Goal: Book appointment/travel/reservation

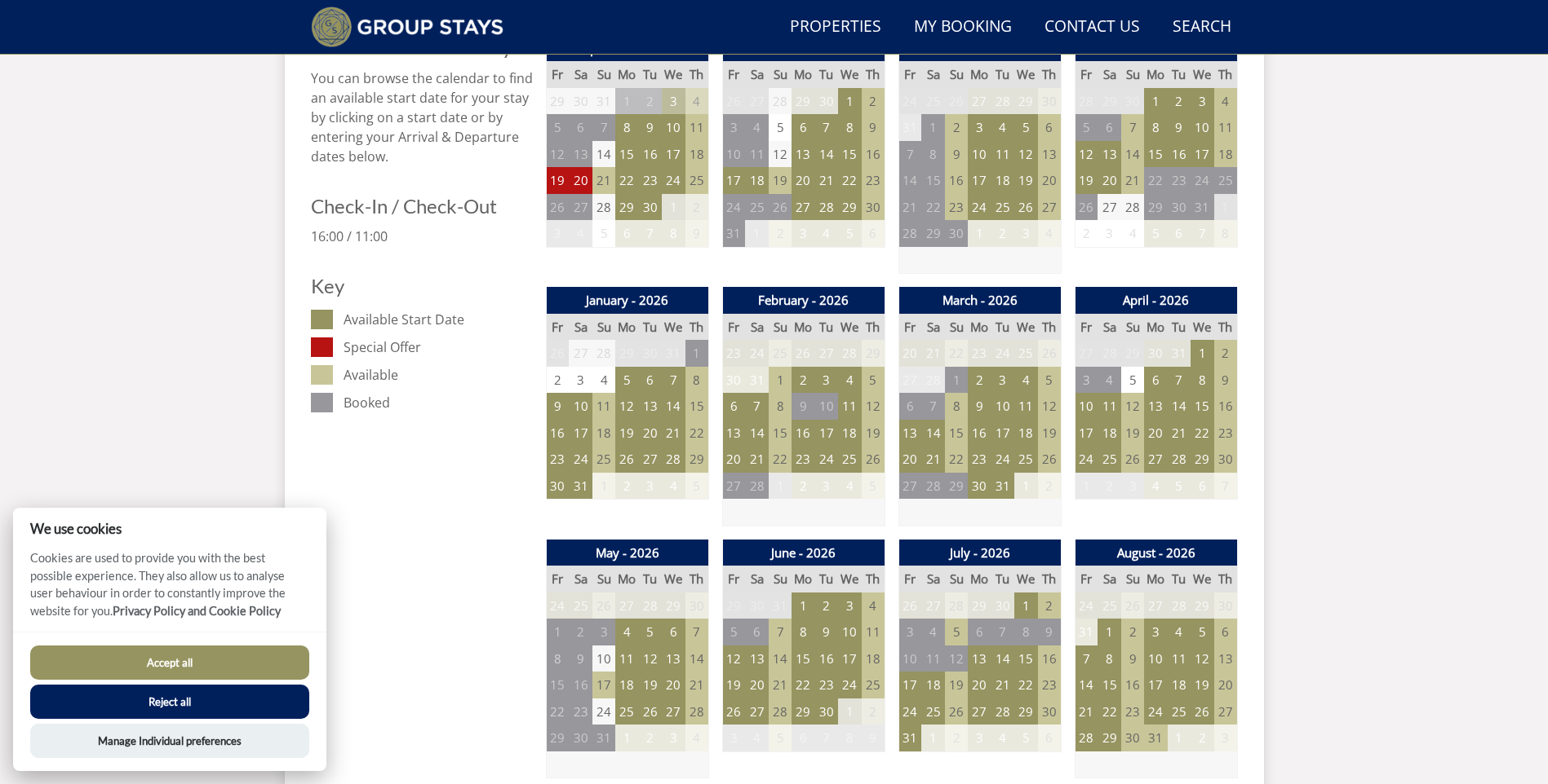
scroll to position [777, 0]
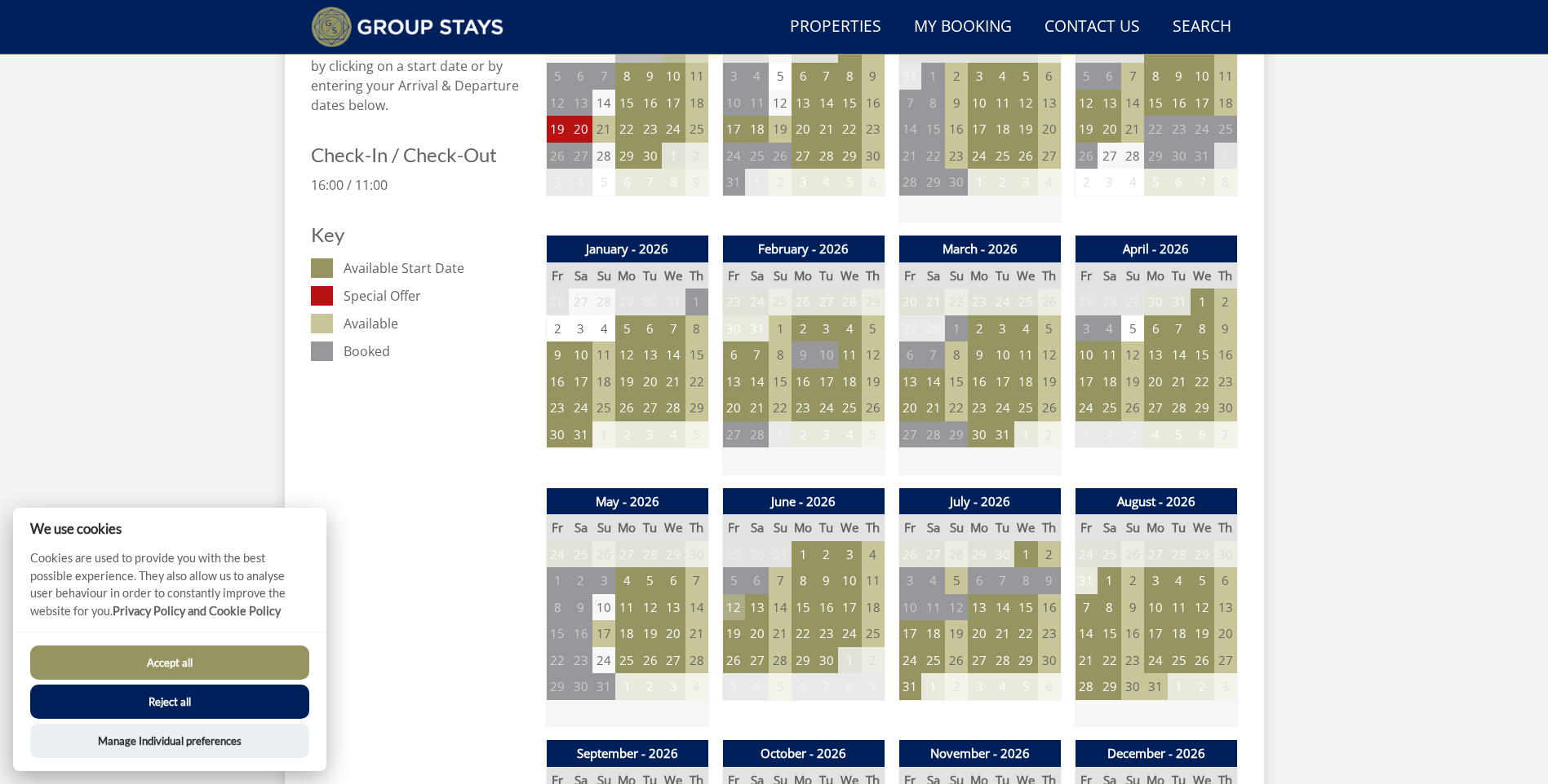
click at [739, 607] on td "12" at bounding box center [733, 607] width 23 height 27
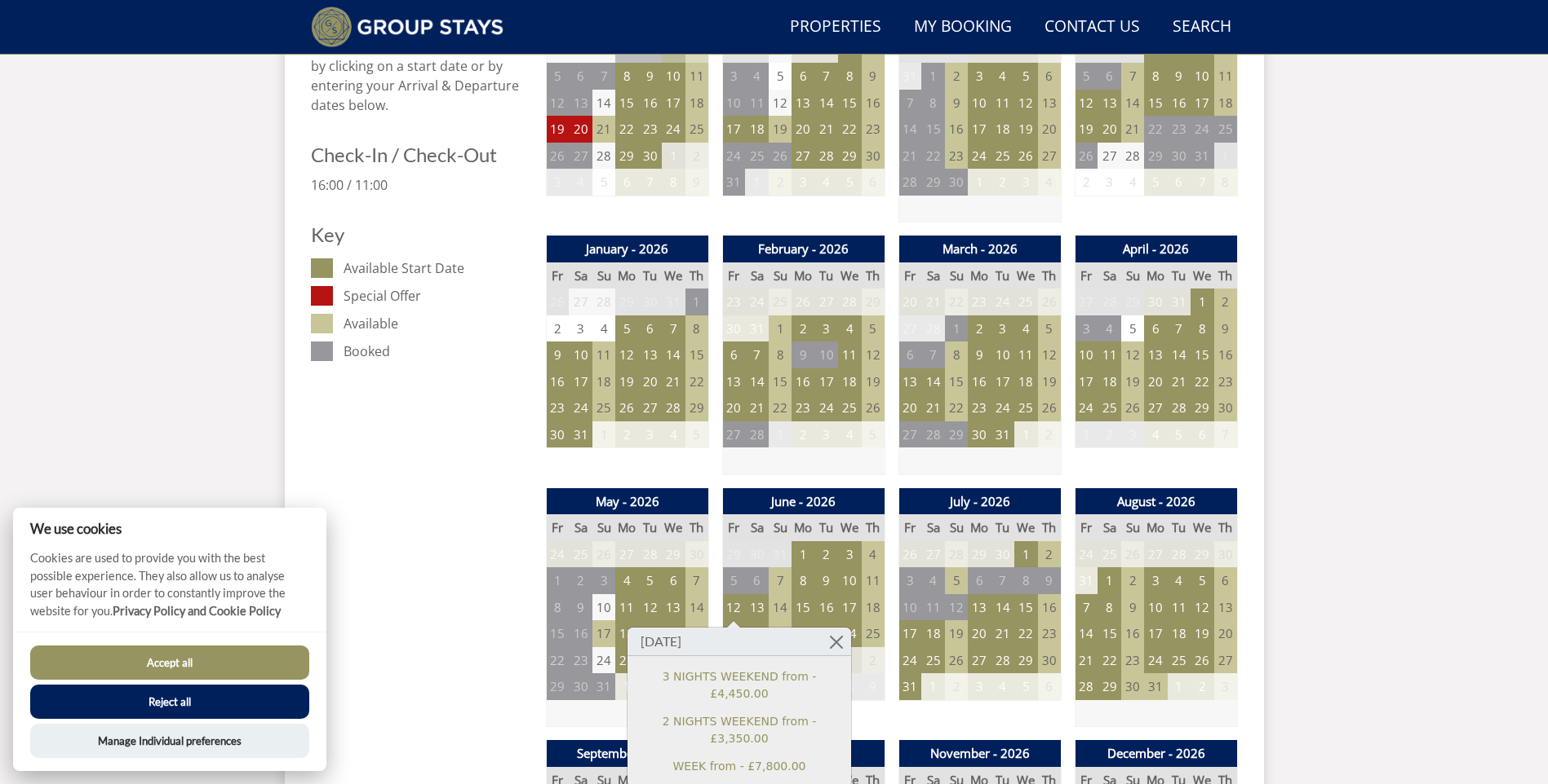
click at [253, 660] on button "Accept all" at bounding box center [170, 663] width 279 height 35
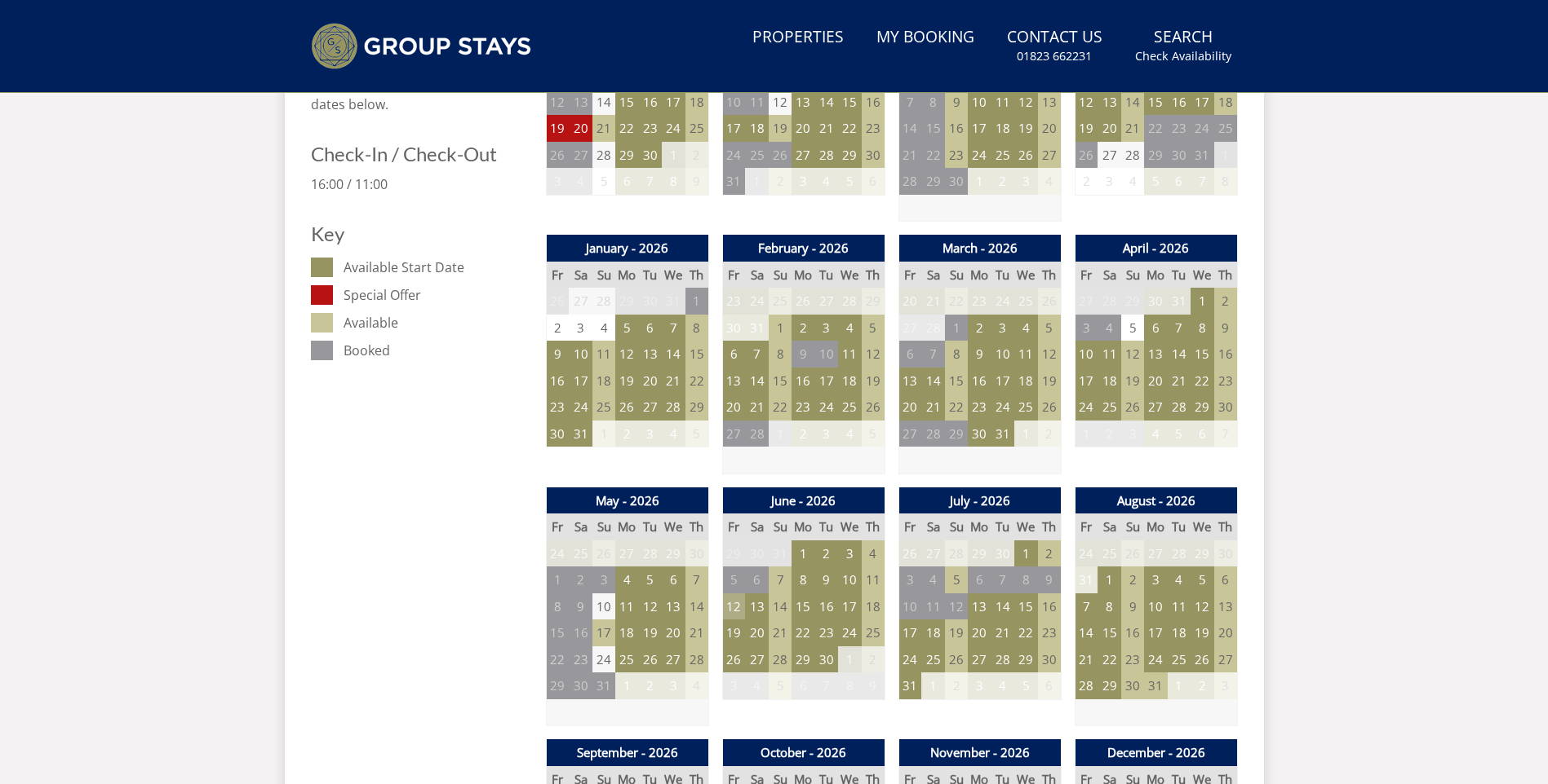
click at [735, 603] on td "12" at bounding box center [733, 607] width 23 height 27
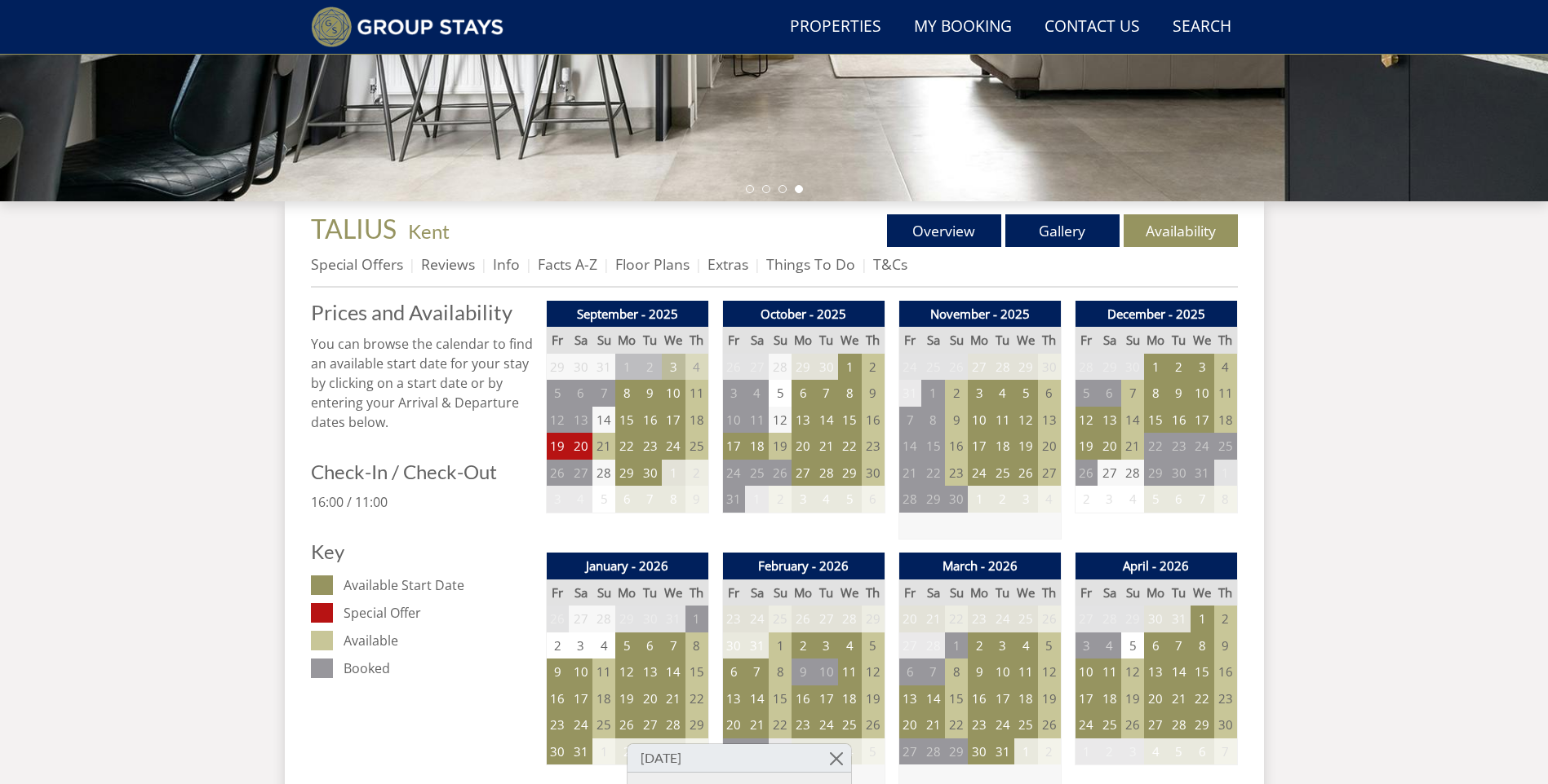
scroll to position [59, 0]
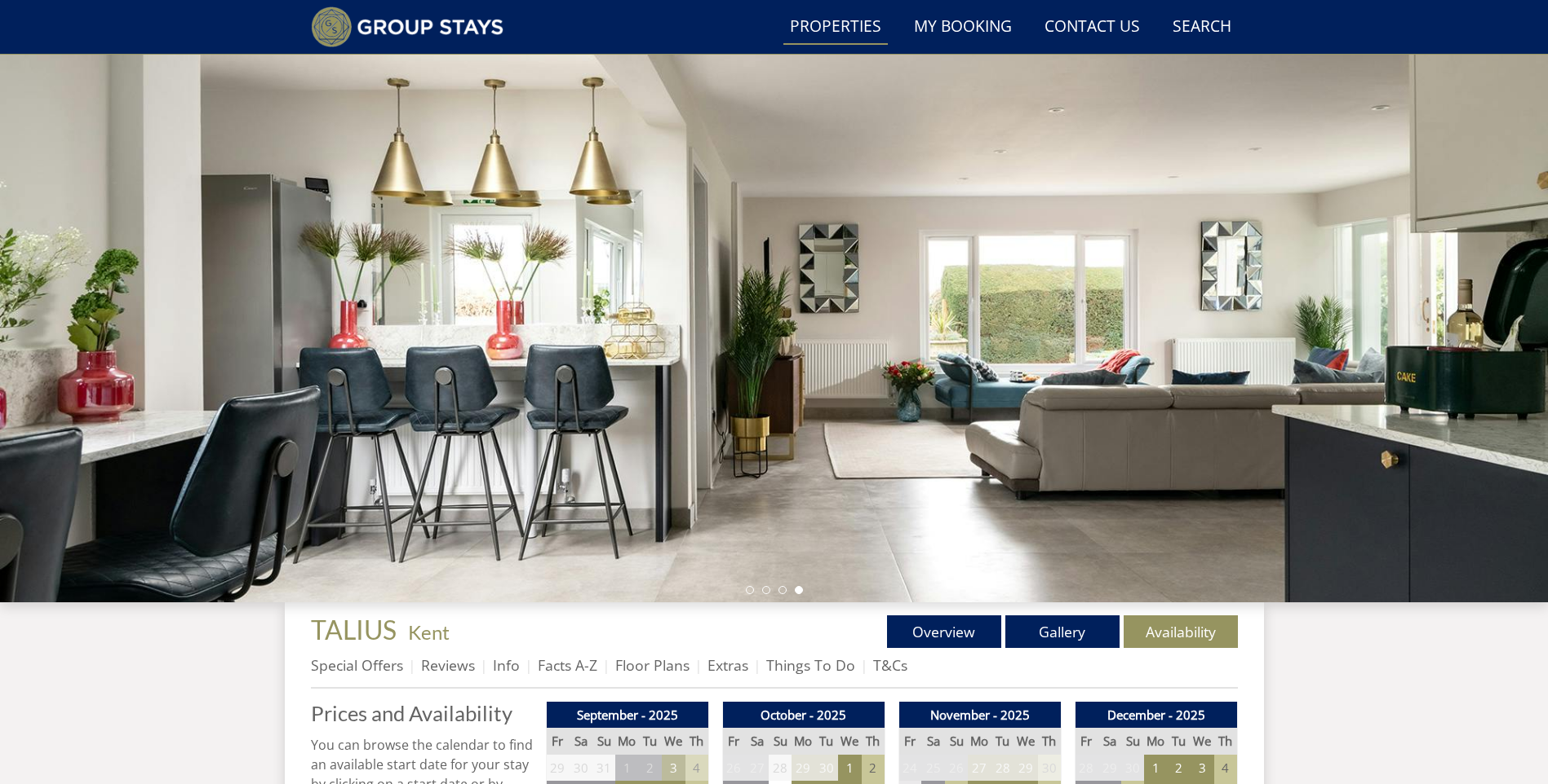
click at [842, 29] on link "Properties" at bounding box center [835, 27] width 105 height 36
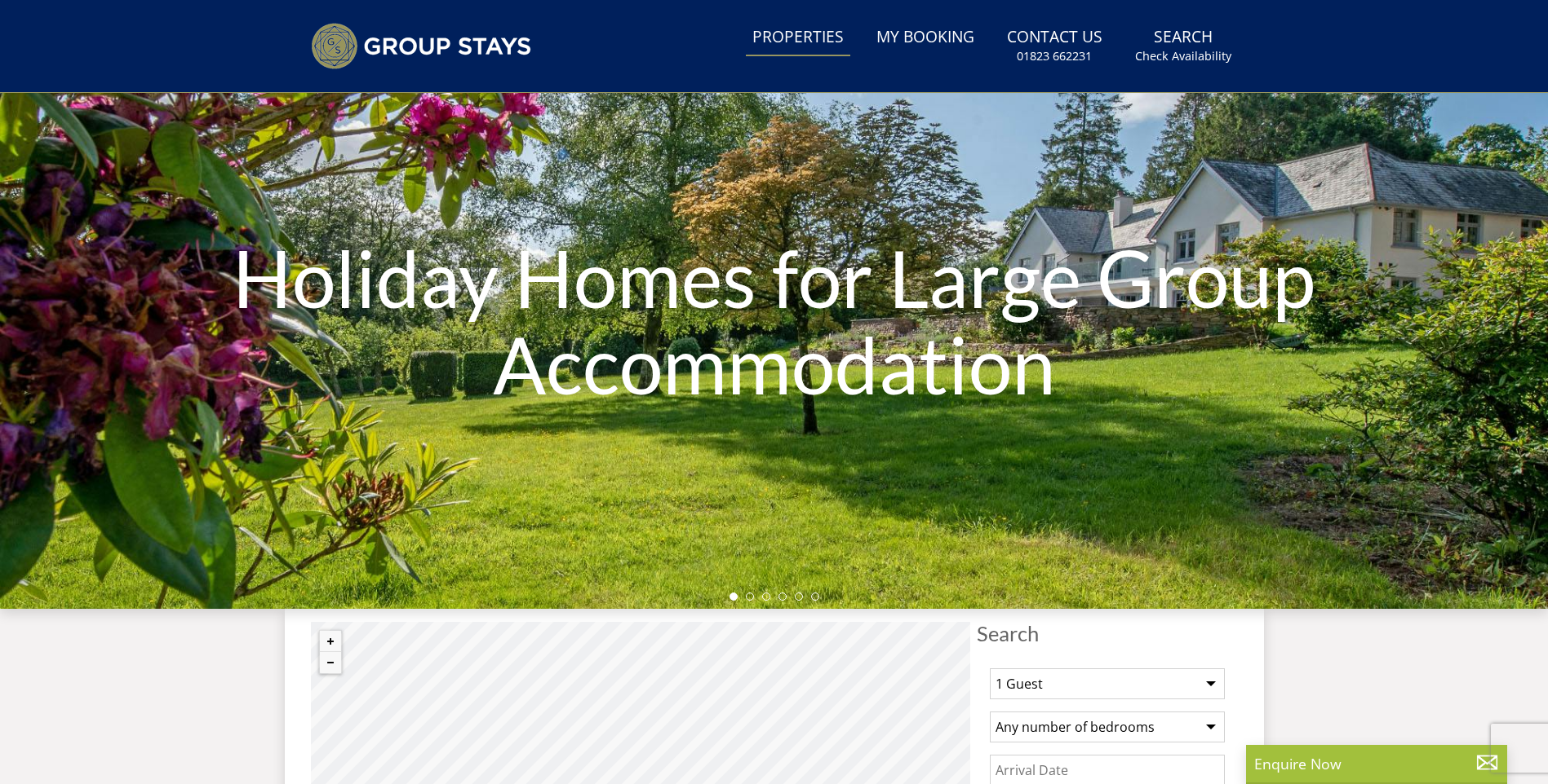
scroll to position [288, 0]
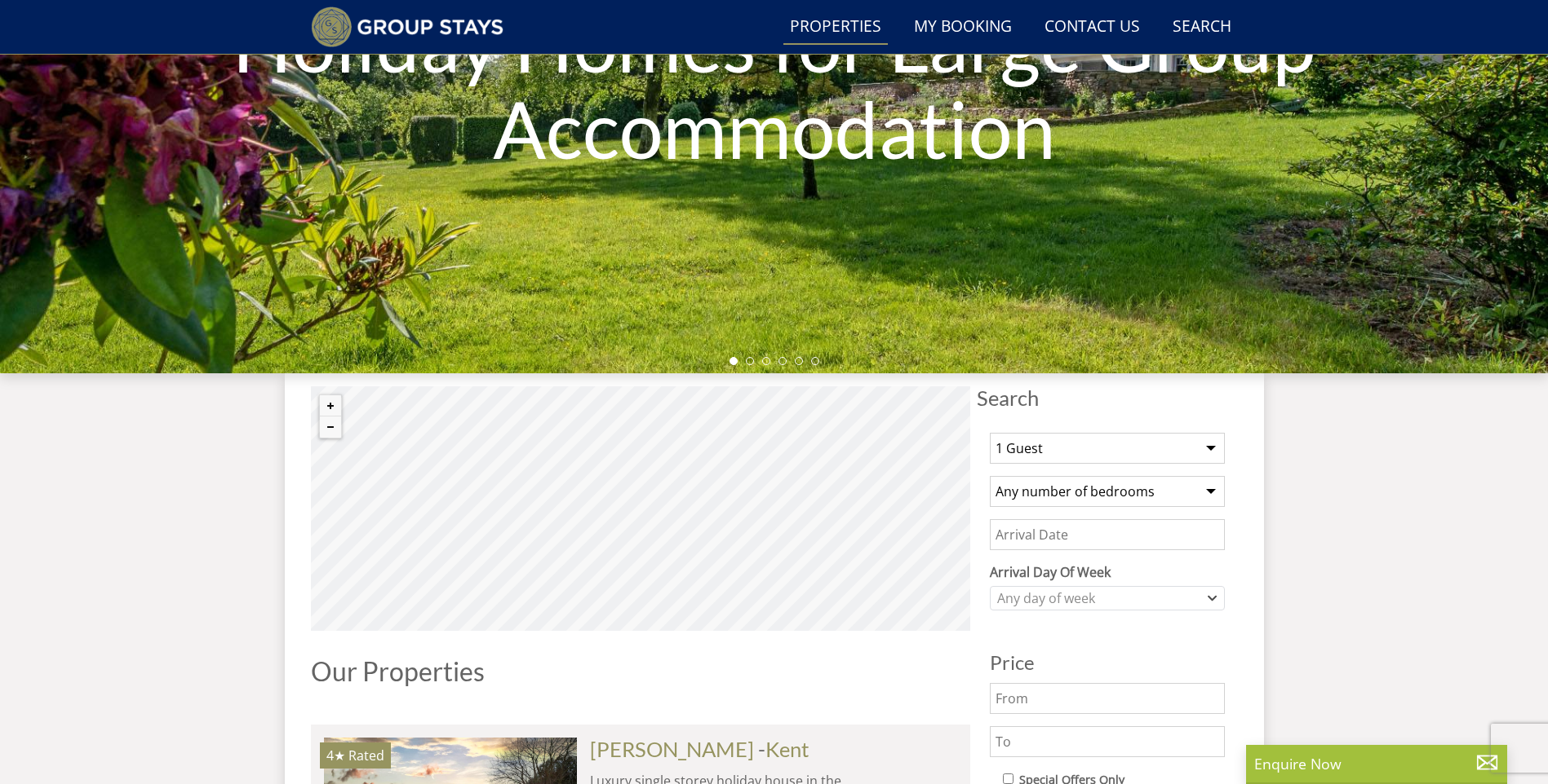
click at [1117, 457] on select "1 Guest 2 Guests 3 Guests 4 Guests 5 Guests 6 Guests 7 Guests 8 Guests 9 Guests…" at bounding box center [1106, 448] width 235 height 31
select select "18"
click at [990, 433] on select "1 Guest 2 Guests 3 Guests 4 Guests 5 Guests 6 Guests 7 Guests 8 Guests 9 Guests…" at bounding box center [1106, 448] width 235 height 31
click at [1111, 496] on select "Any number of bedrooms 3 Bedrooms 4 Bedrooms 5 Bedrooms 6 Bedrooms 7 Bedrooms 8…" at bounding box center [1106, 492] width 235 height 31
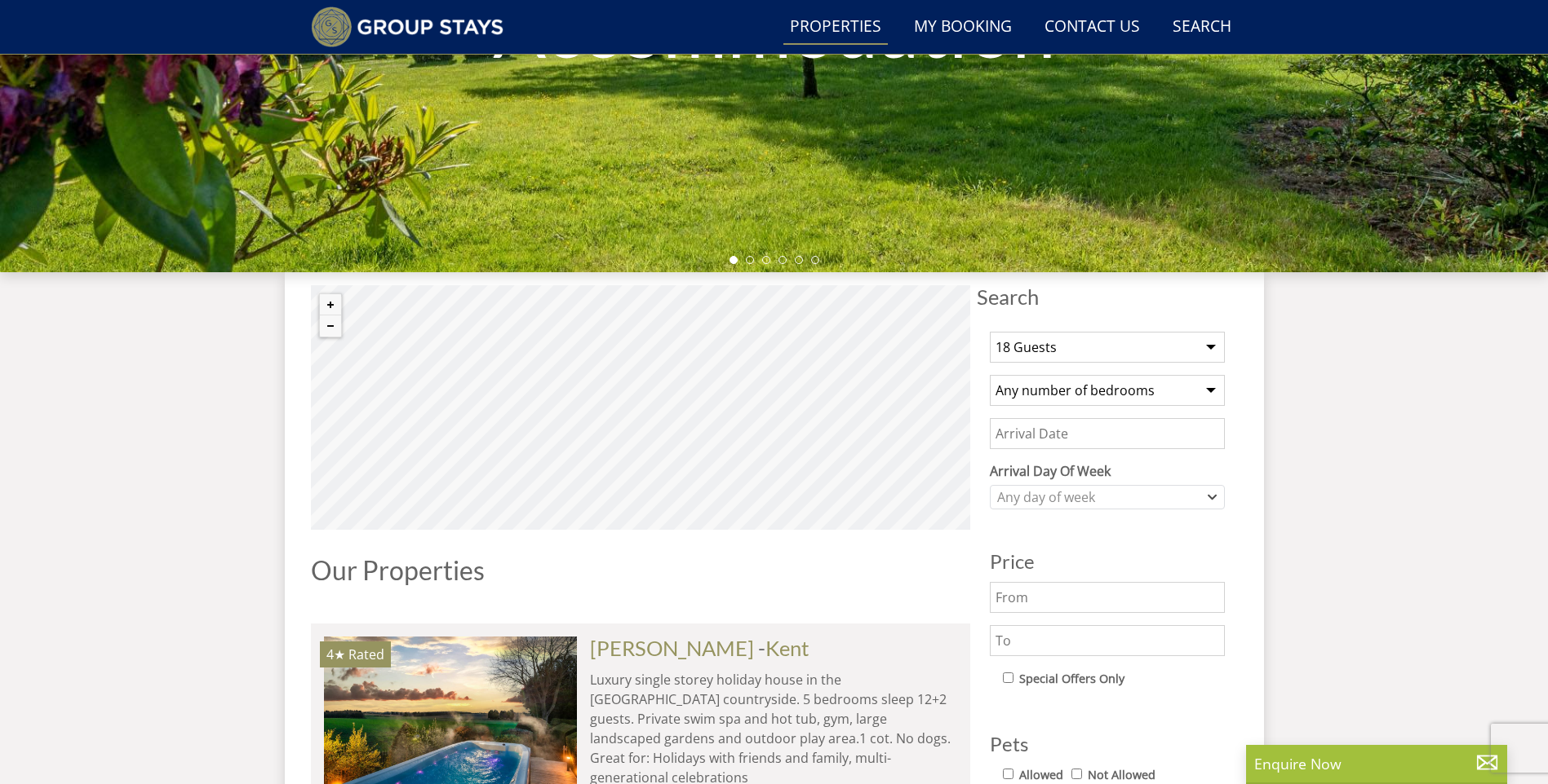
scroll to position [532, 0]
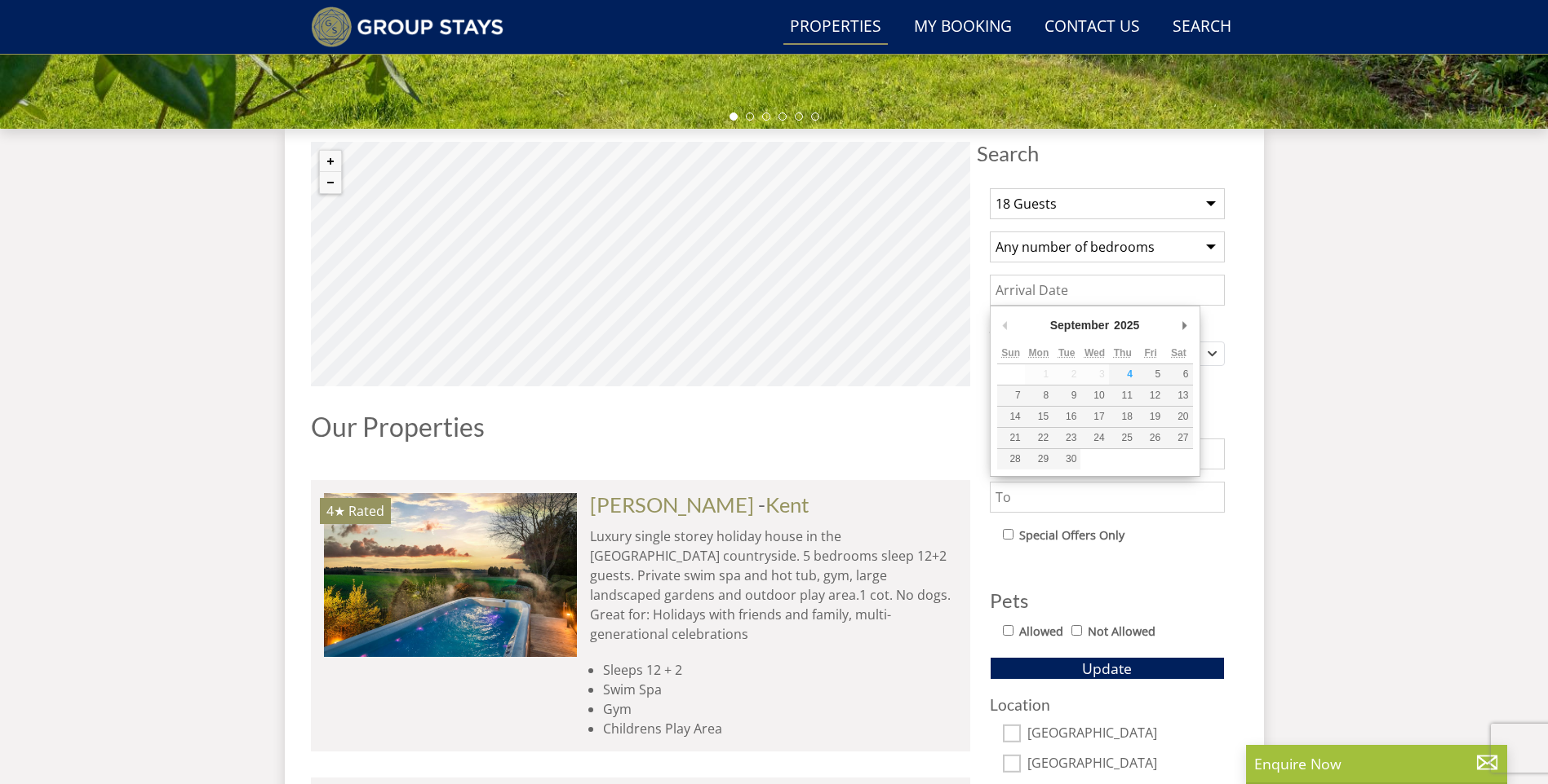
click at [1085, 295] on input "Date" at bounding box center [1106, 291] width 235 height 31
type input "12/06/2026"
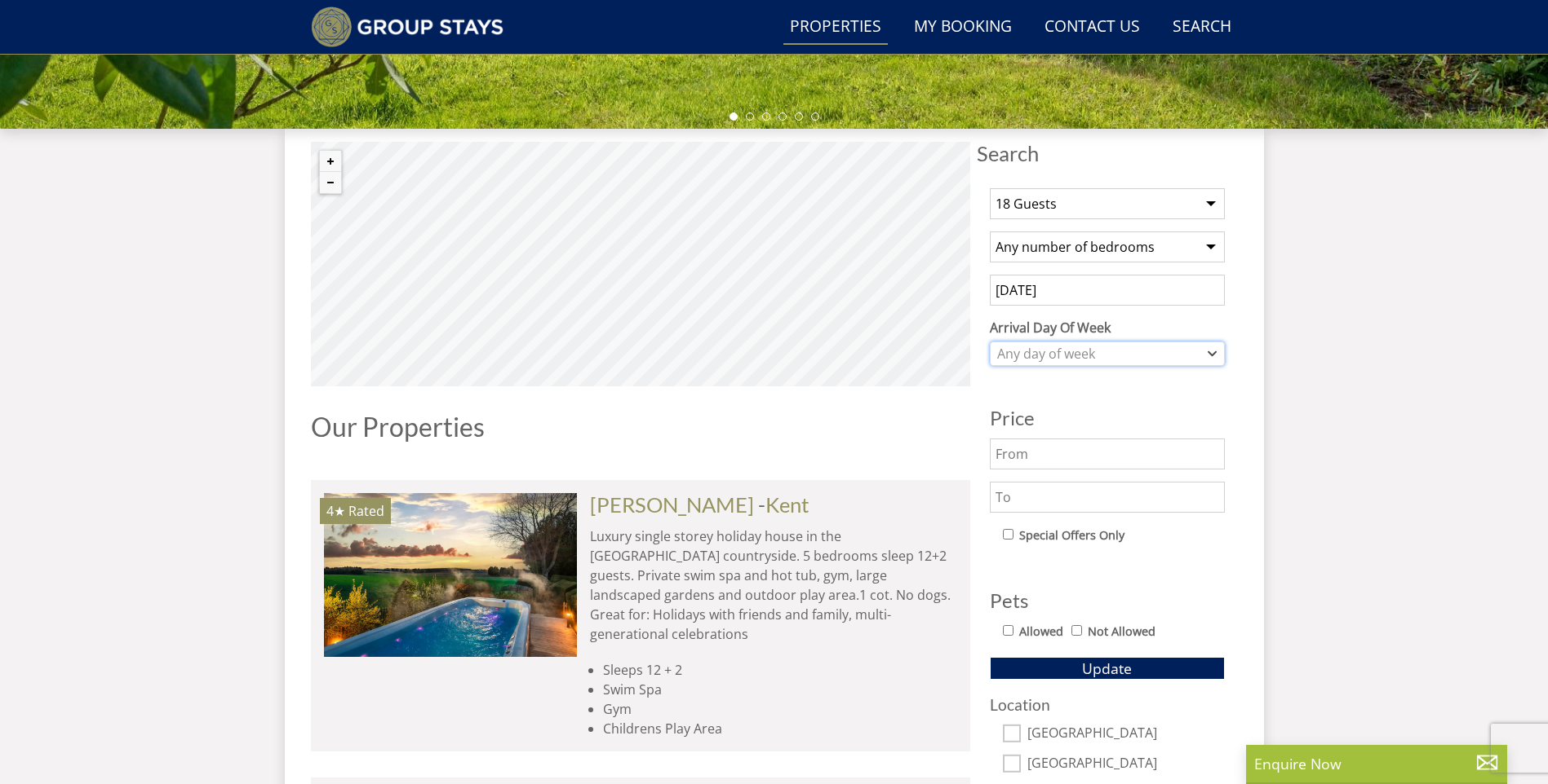
click at [1062, 357] on div "Any day of week" at bounding box center [1099, 354] width 211 height 18
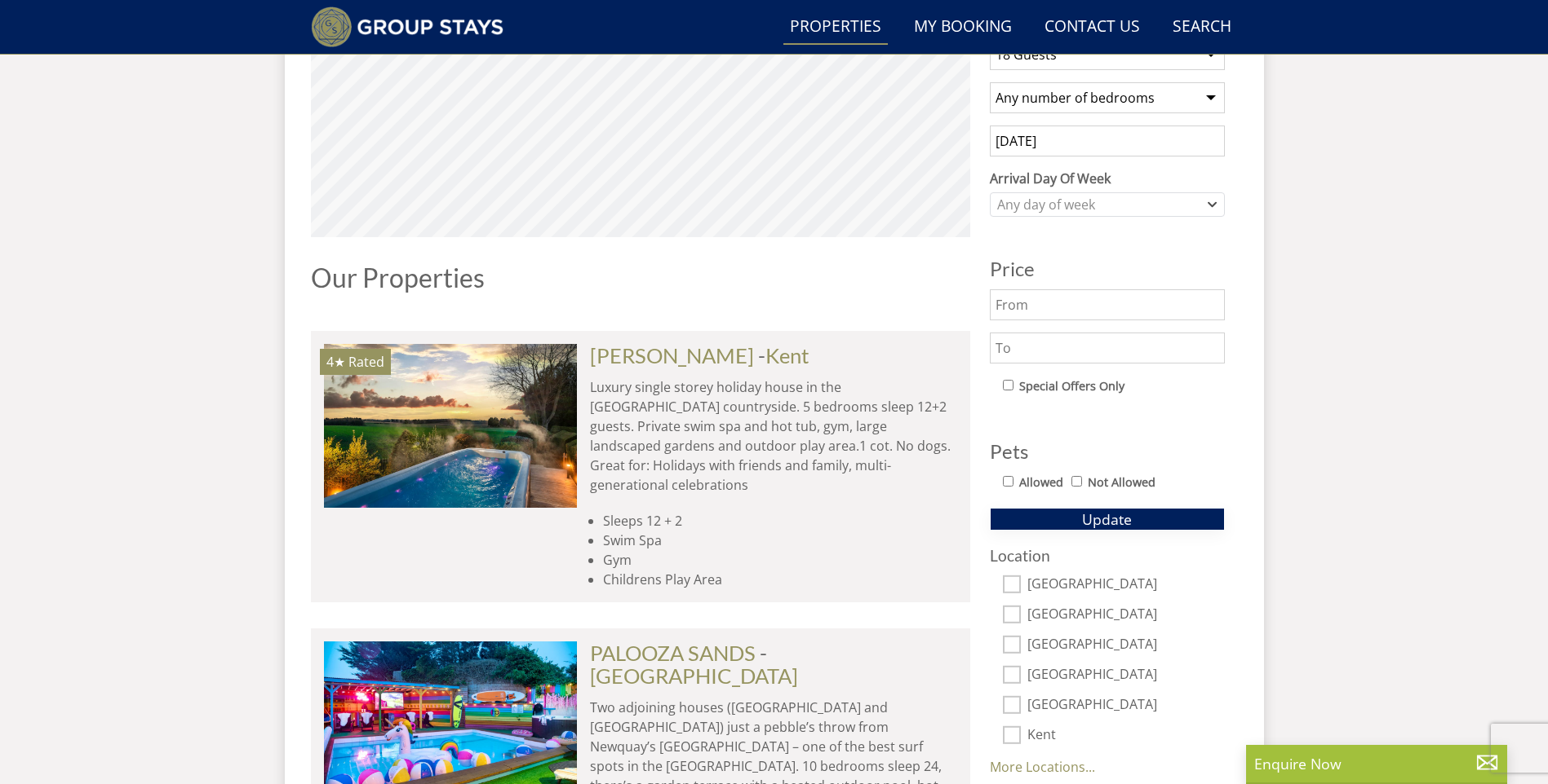
scroll to position [696, 0]
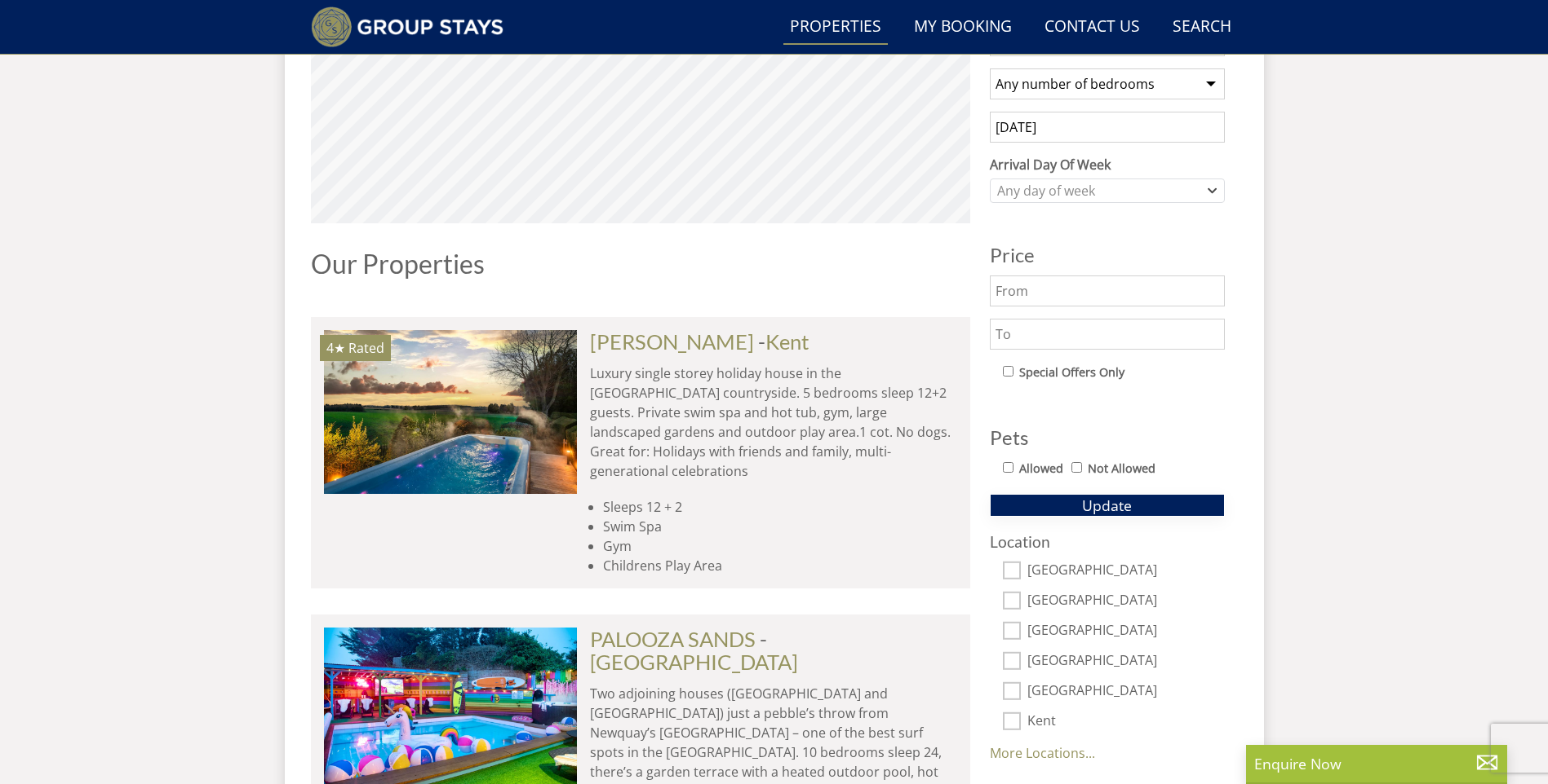
click at [1108, 514] on span "Update" at bounding box center [1106, 505] width 49 height 20
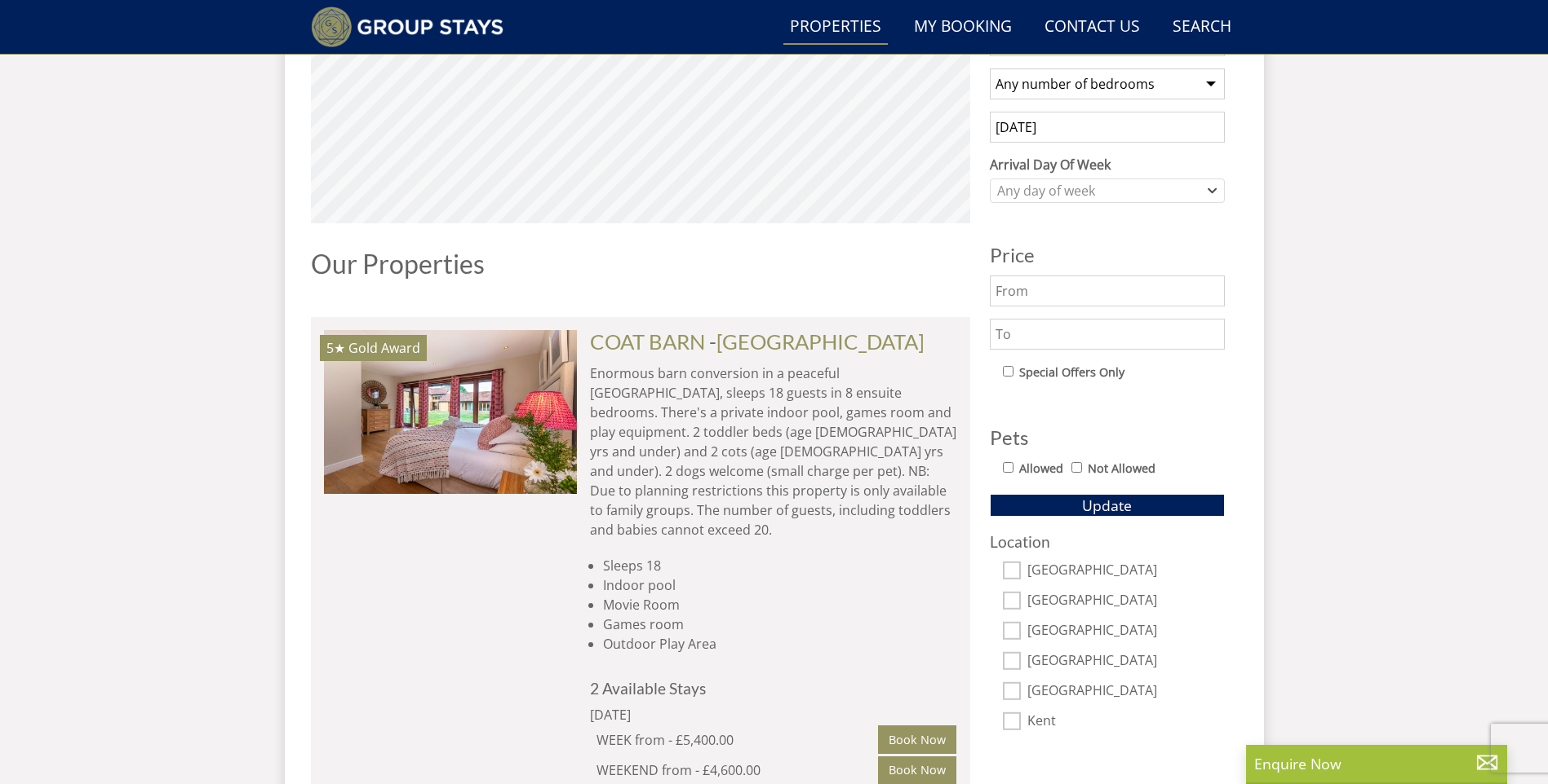
click at [1012, 568] on input "Somerset" at bounding box center [1011, 570] width 18 height 18
checkbox input "true"
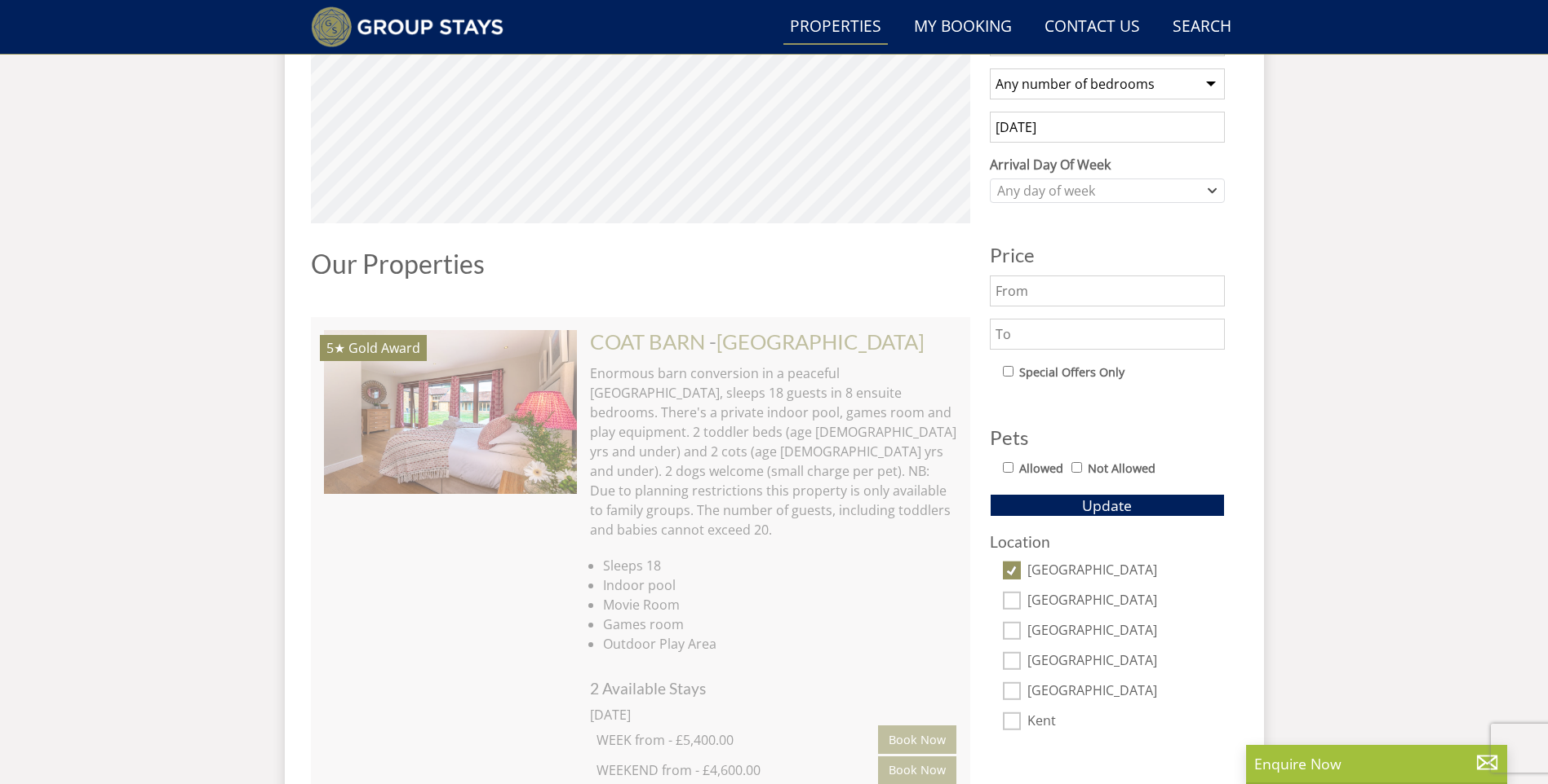
click at [1009, 600] on input "Wiltshire" at bounding box center [1011, 601] width 18 height 18
checkbox input "true"
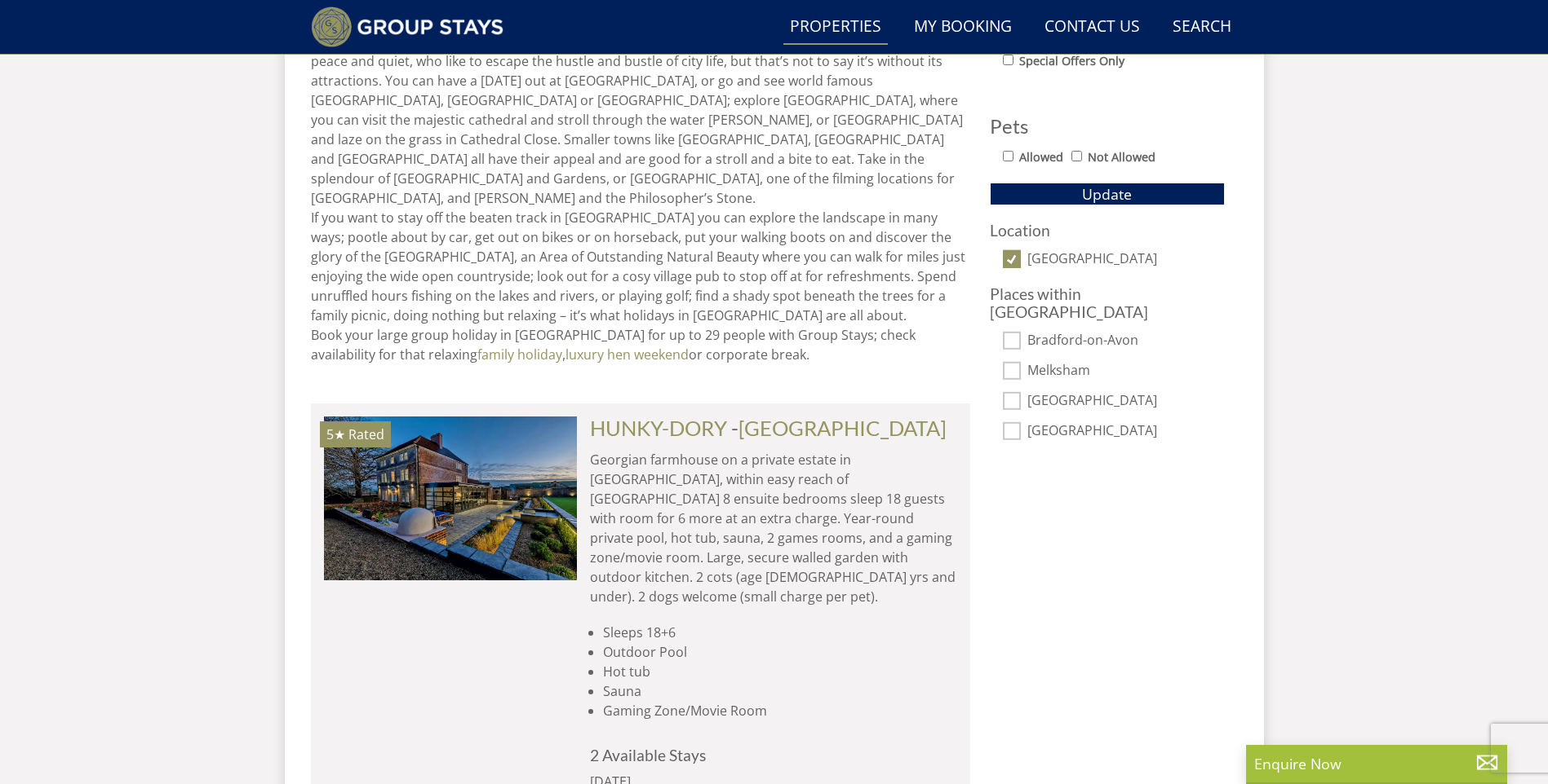
scroll to position [858, 0]
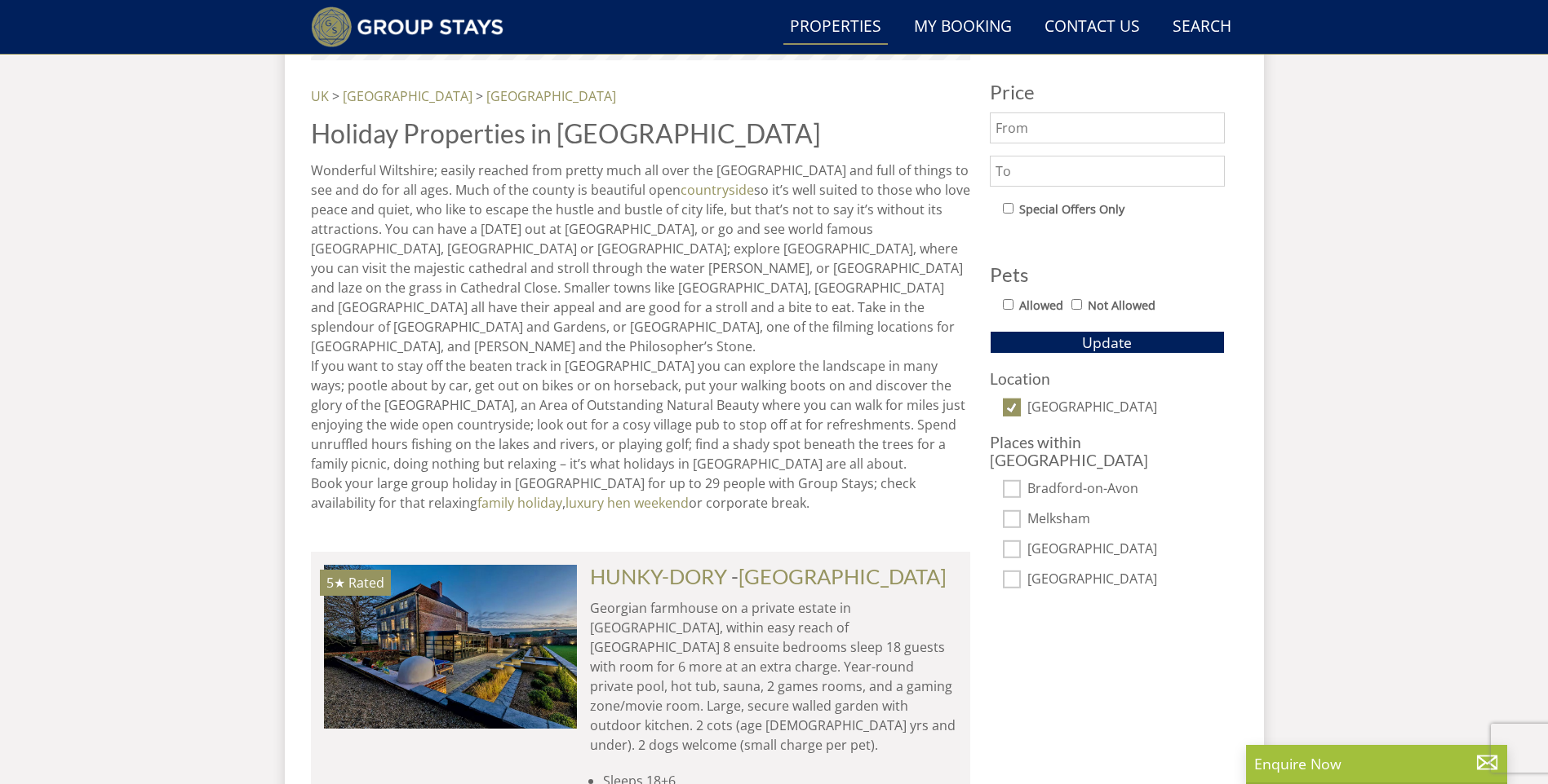
click at [1009, 409] on input "Wiltshire" at bounding box center [1011, 408] width 18 height 18
checkbox input "false"
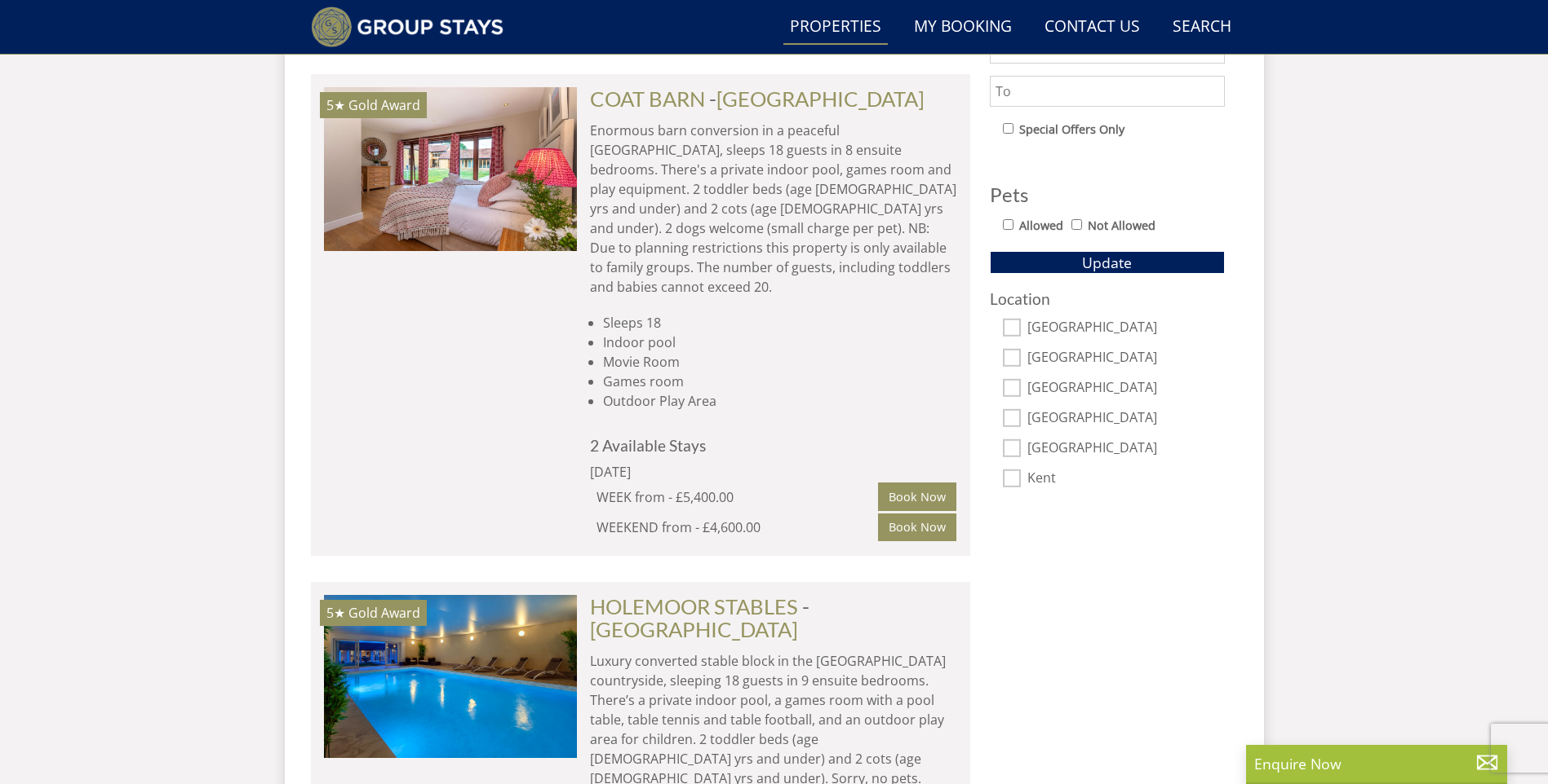
scroll to position [940, 0]
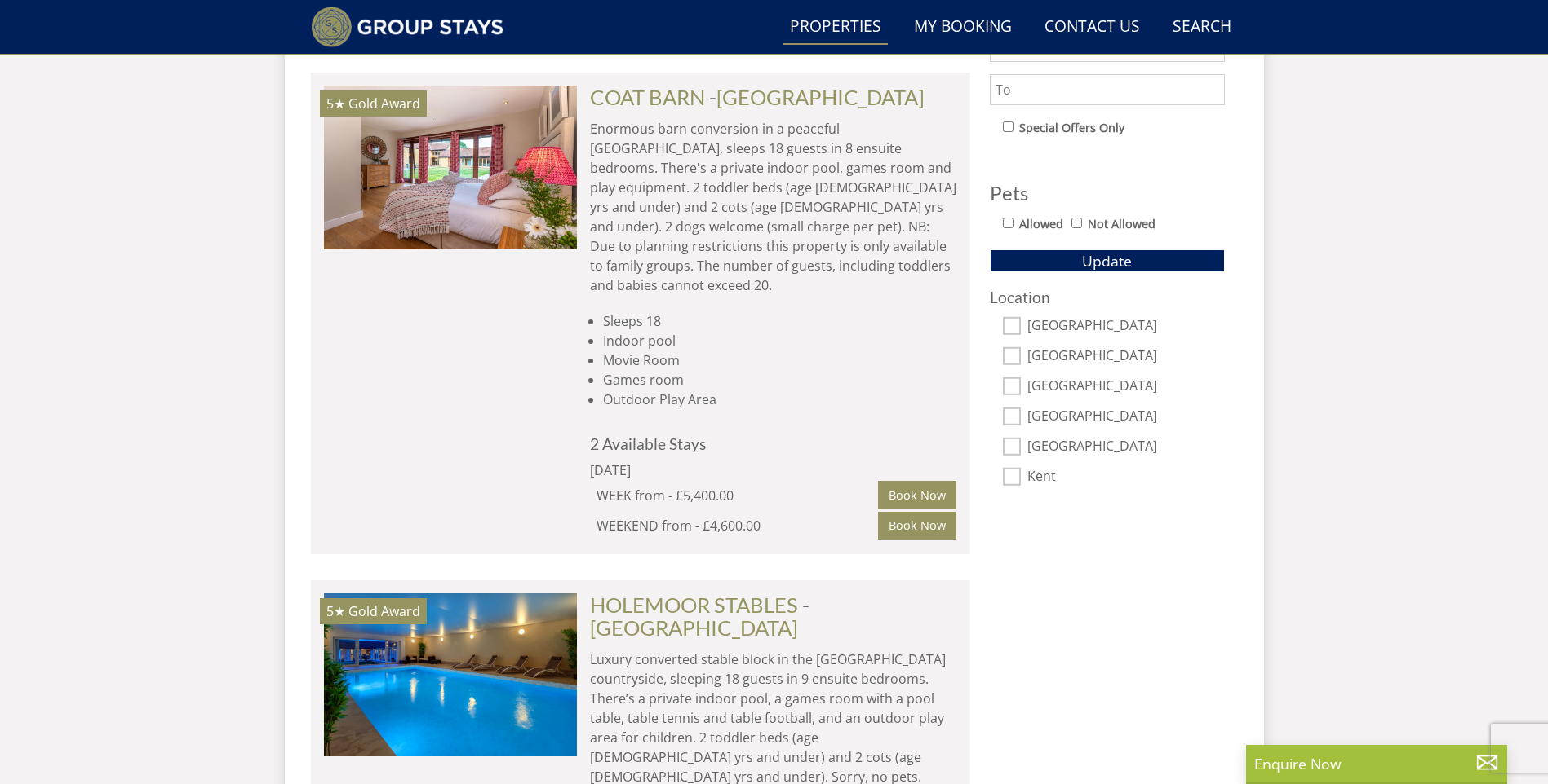
click at [1016, 325] on input "Somerset" at bounding box center [1011, 326] width 18 height 18
checkbox input "true"
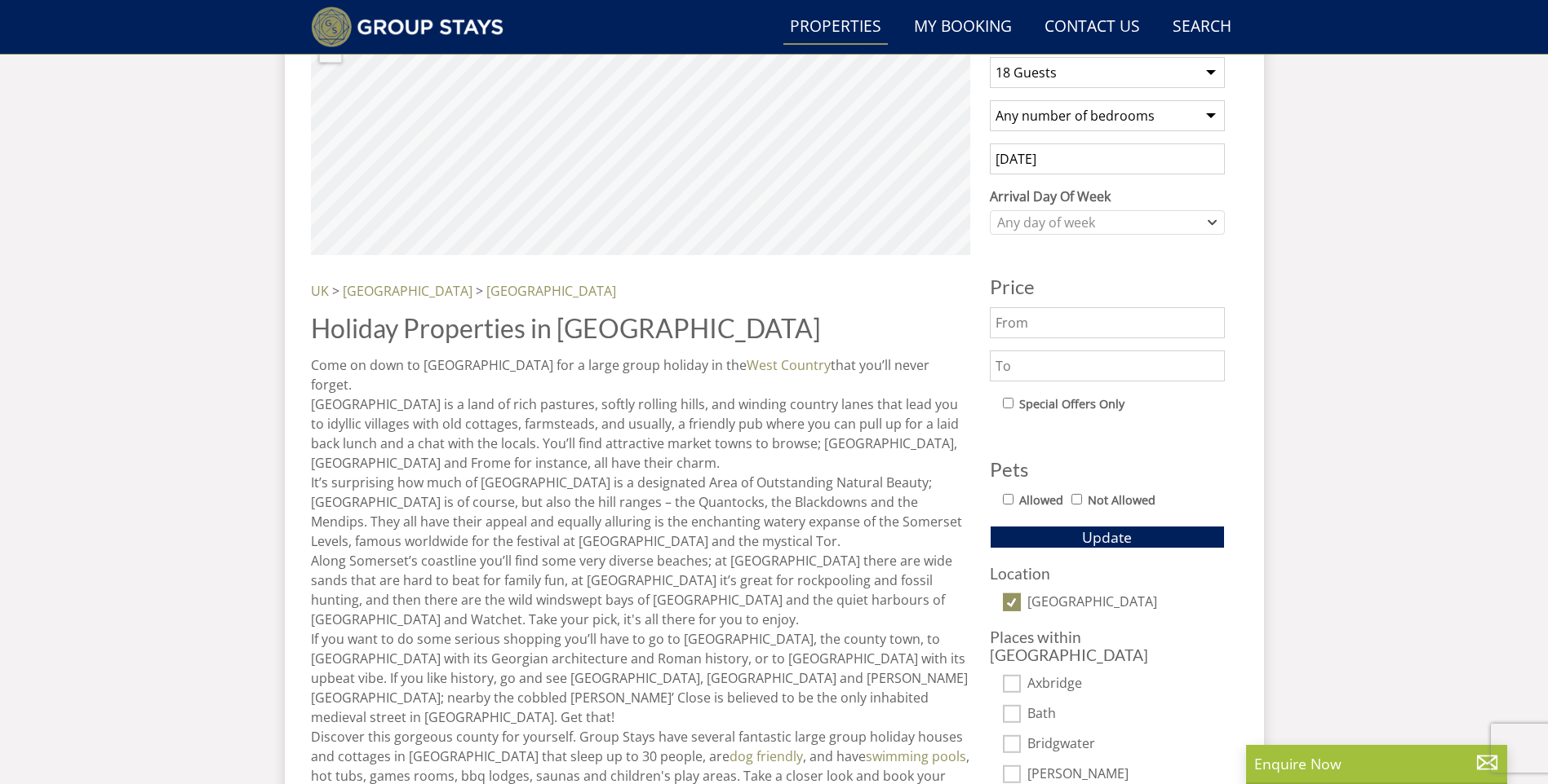
scroll to position [895, 0]
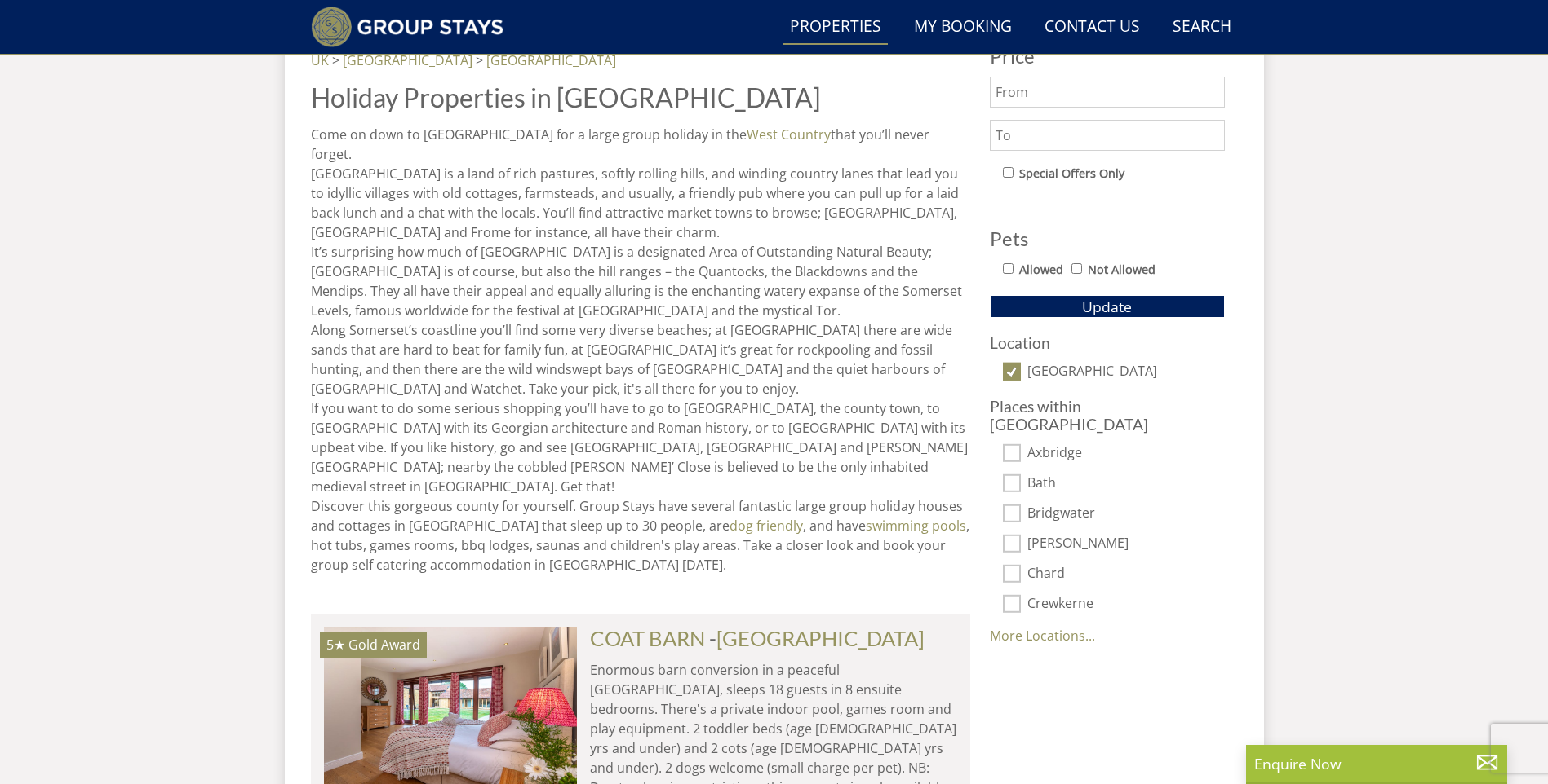
click at [1016, 373] on input "Somerset" at bounding box center [1011, 371] width 18 height 18
checkbox input "false"
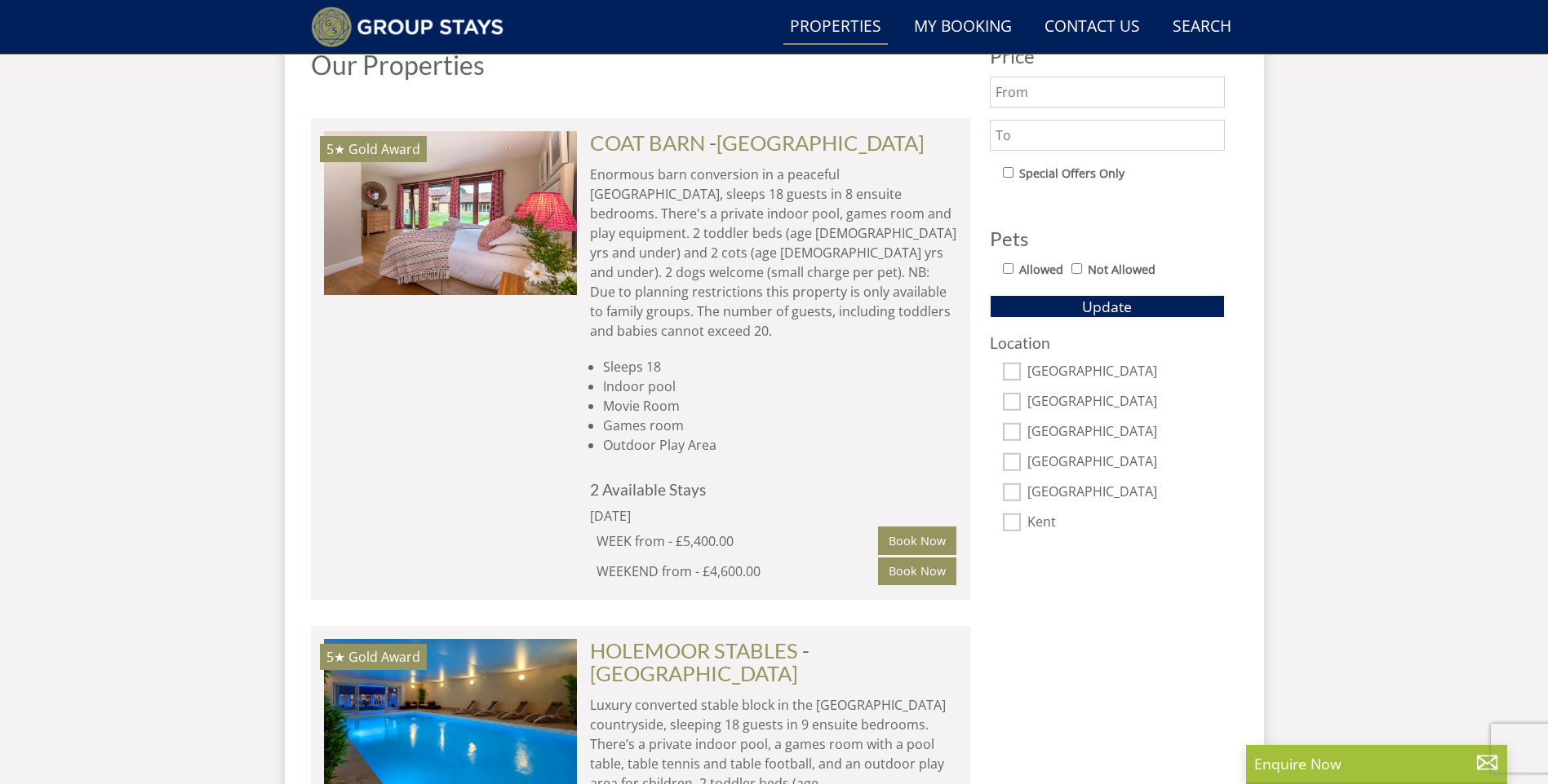
click at [1017, 524] on input "Kent" at bounding box center [1011, 523] width 18 height 18
checkbox input "true"
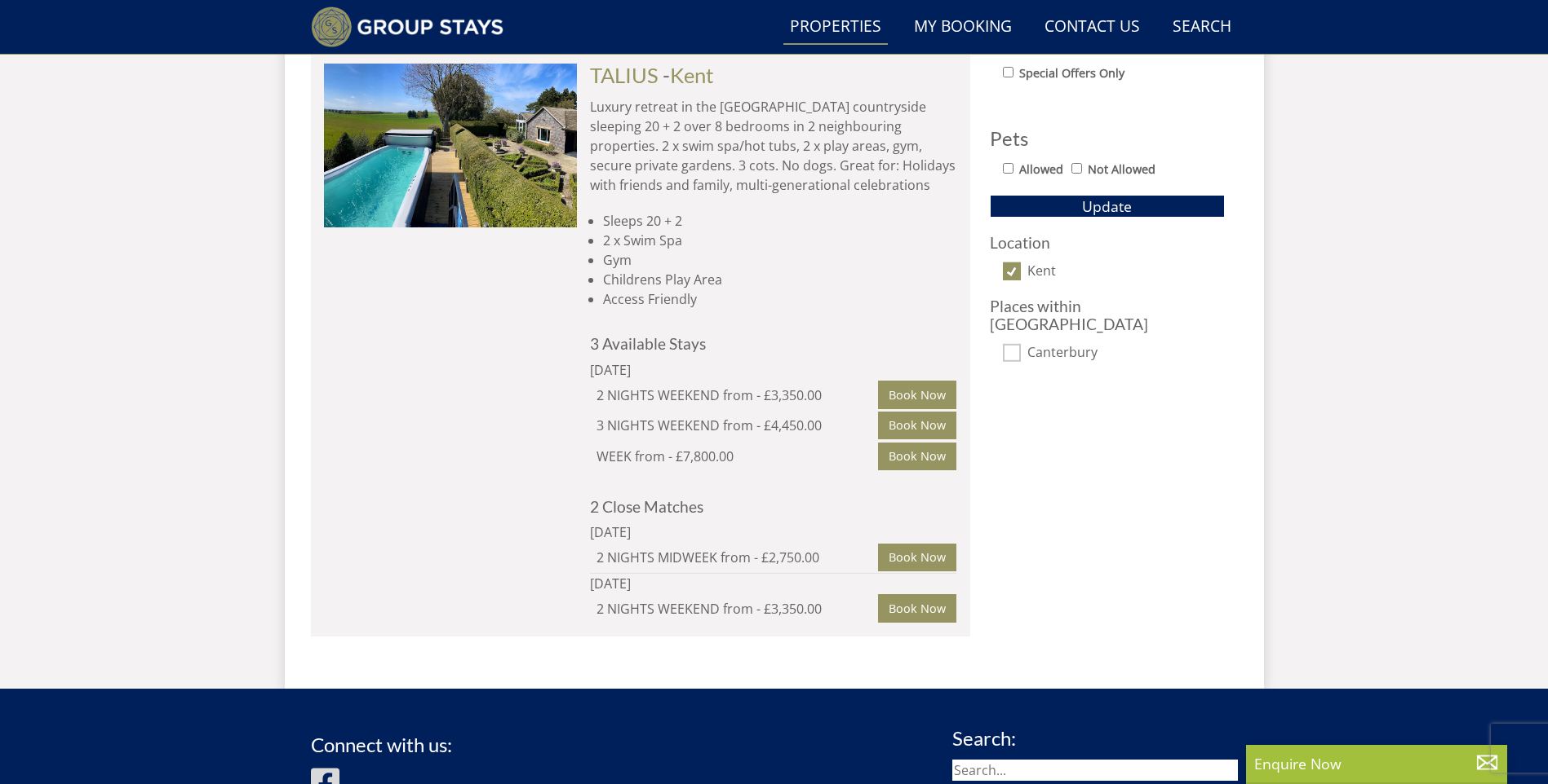
scroll to position [942, 0]
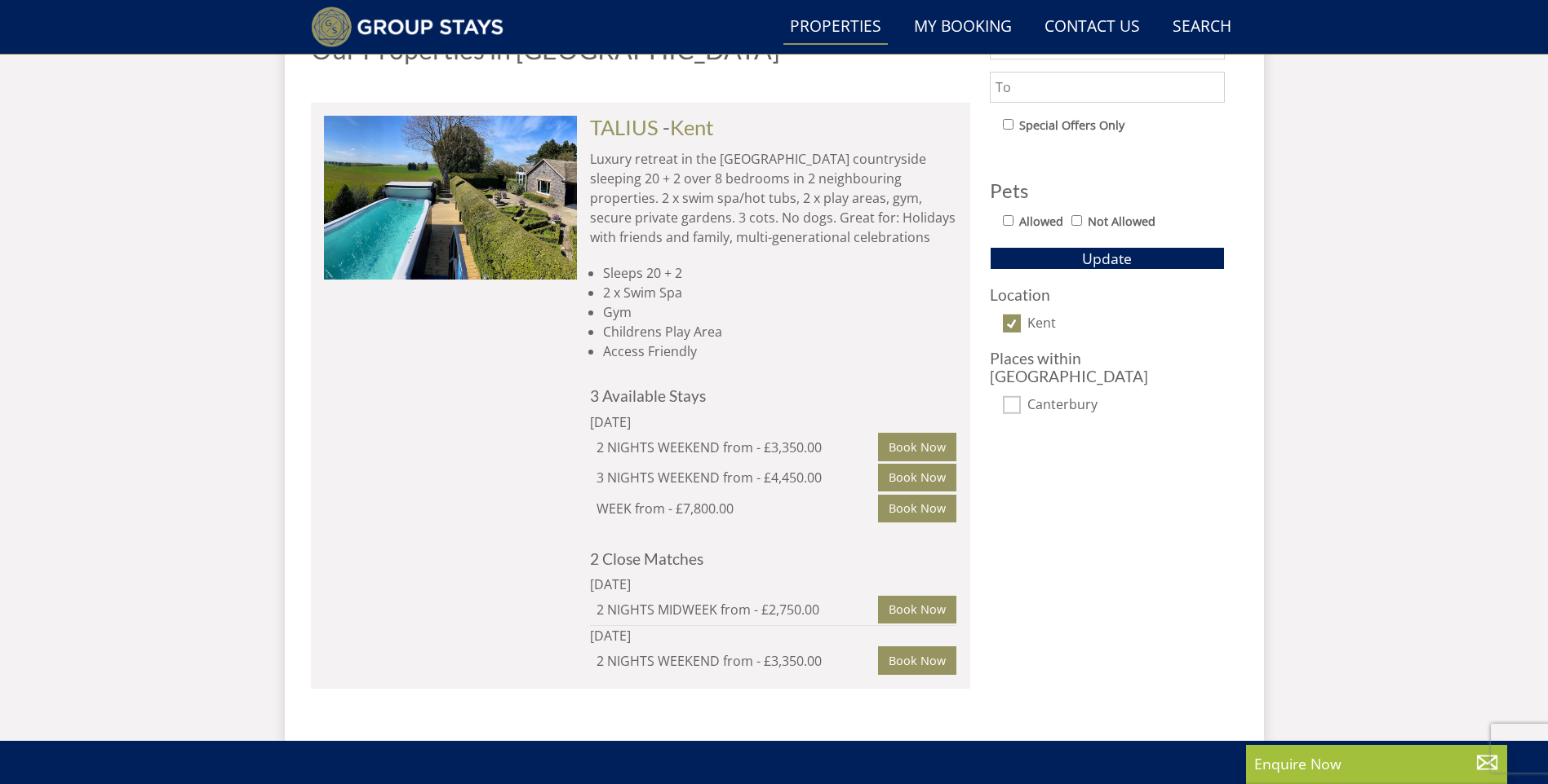
click at [1007, 326] on input "Kent" at bounding box center [1011, 324] width 18 height 18
checkbox input "false"
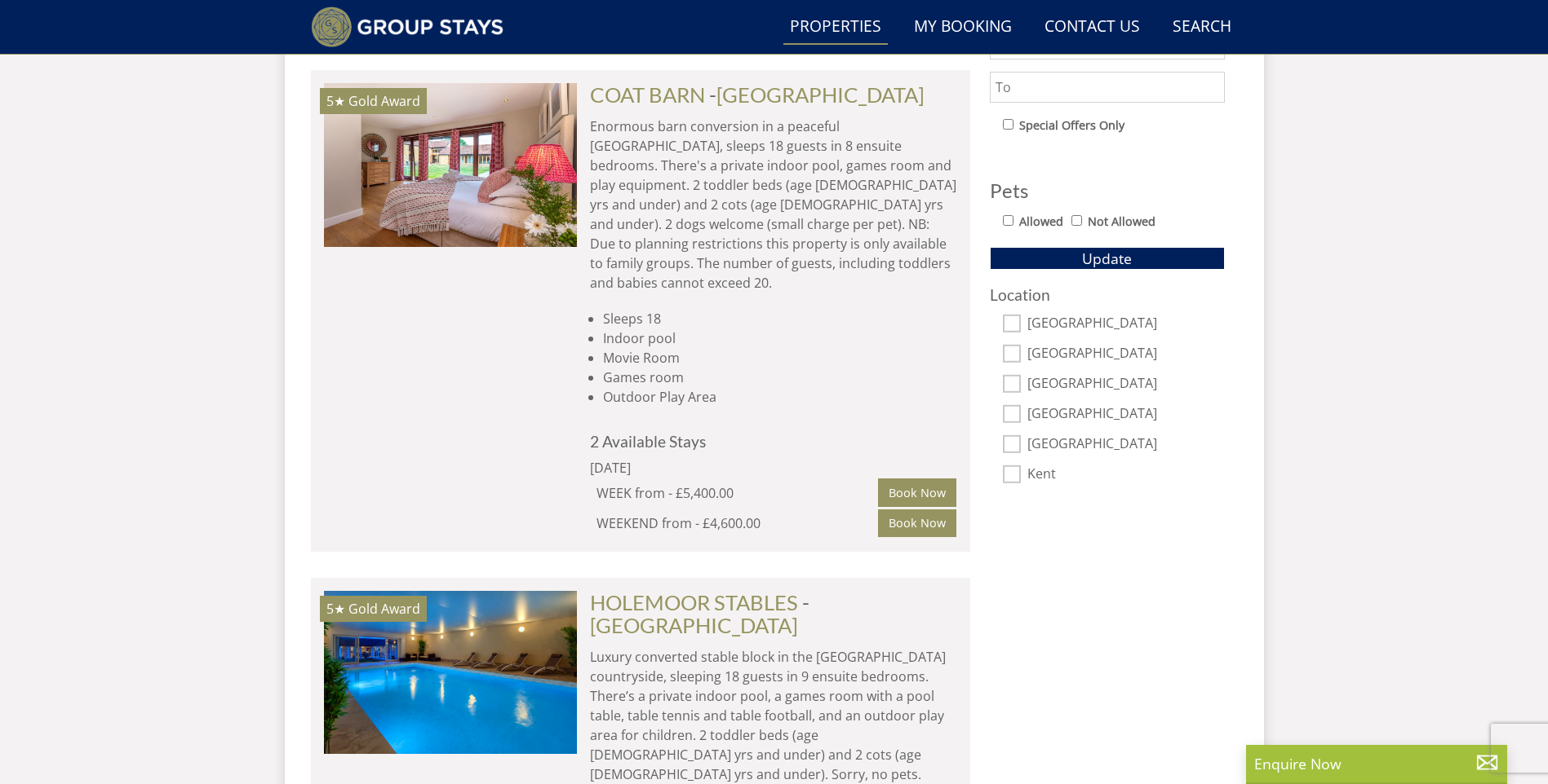
click at [1053, 377] on label "Devon" at bounding box center [1126, 384] width 197 height 18
click at [1021, 377] on input "Devon" at bounding box center [1011, 383] width 18 height 18
checkbox input "true"
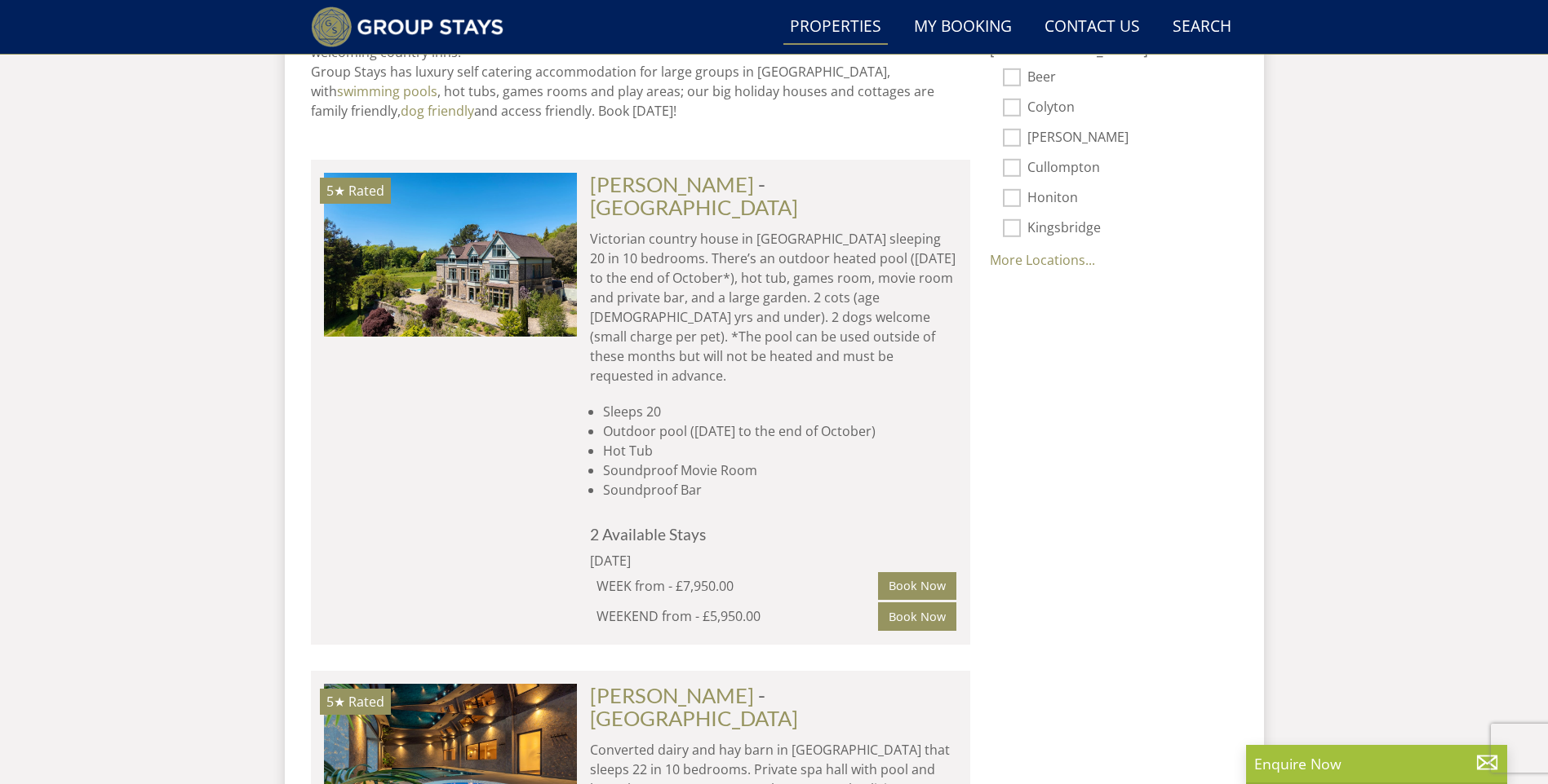
scroll to position [1269, 0]
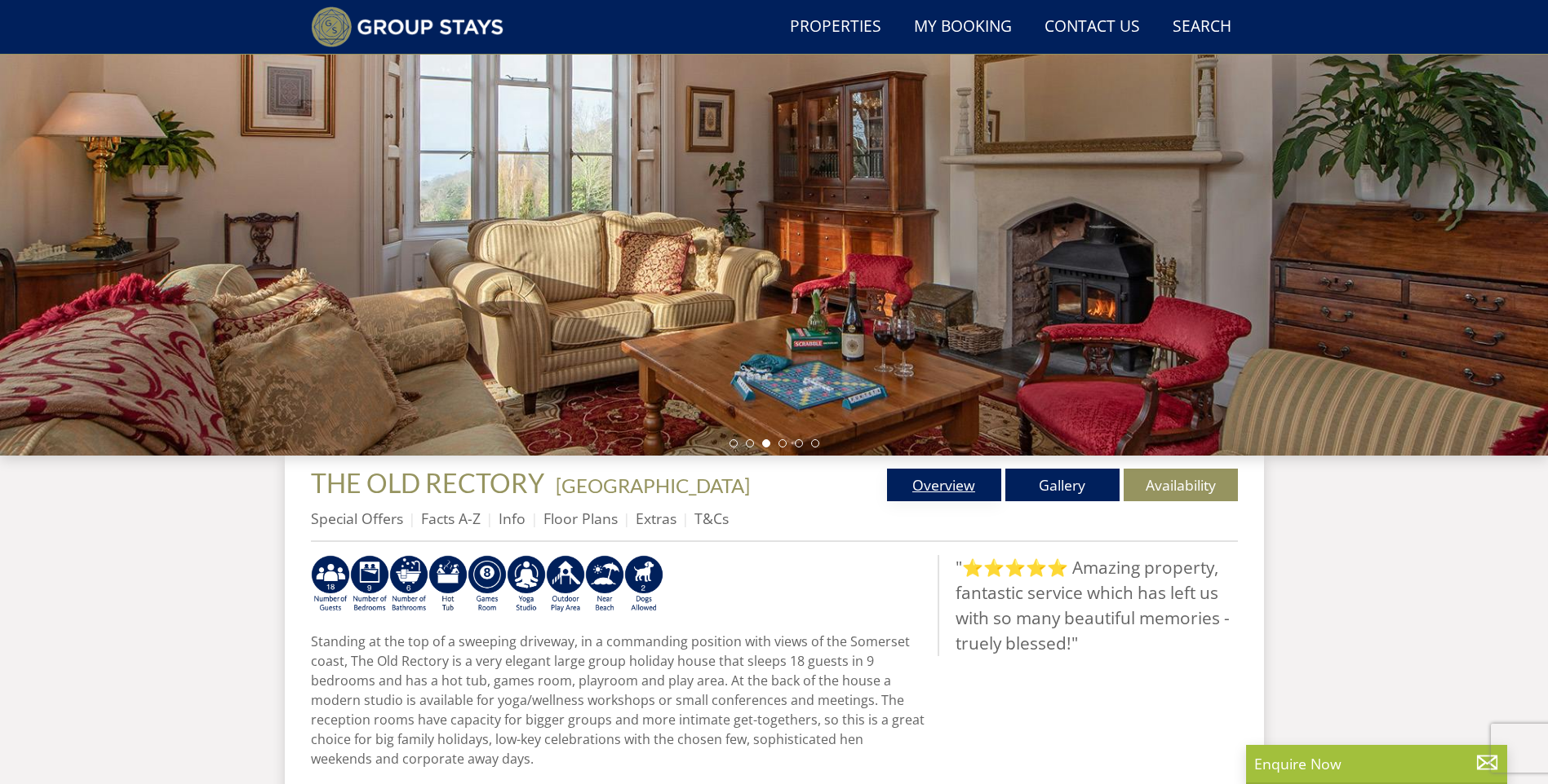
scroll to position [206, 0]
click at [520, 524] on link "Info" at bounding box center [512, 517] width 27 height 20
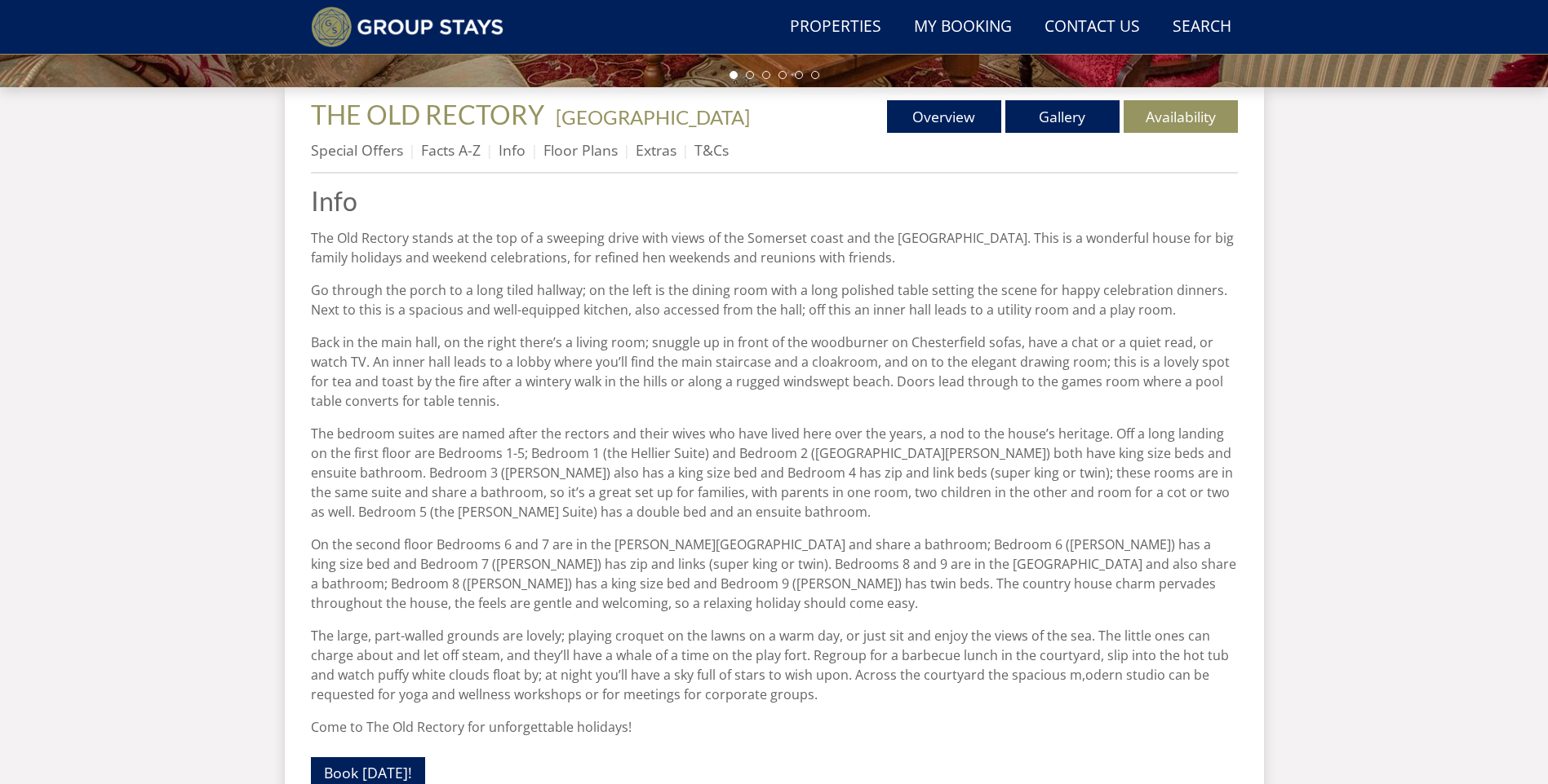
scroll to position [260, 0]
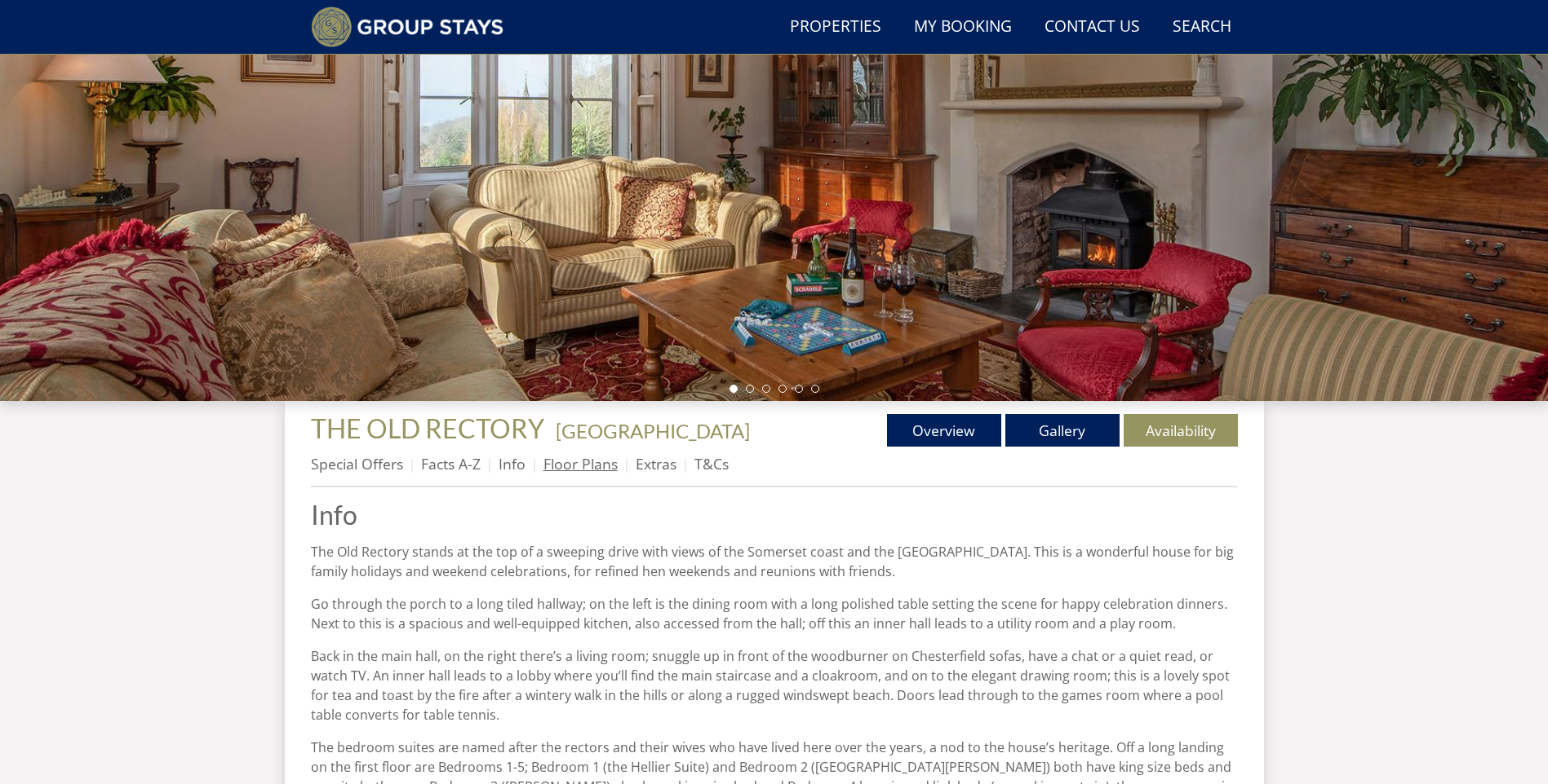
click at [604, 460] on link "Floor Plans" at bounding box center [581, 464] width 74 height 20
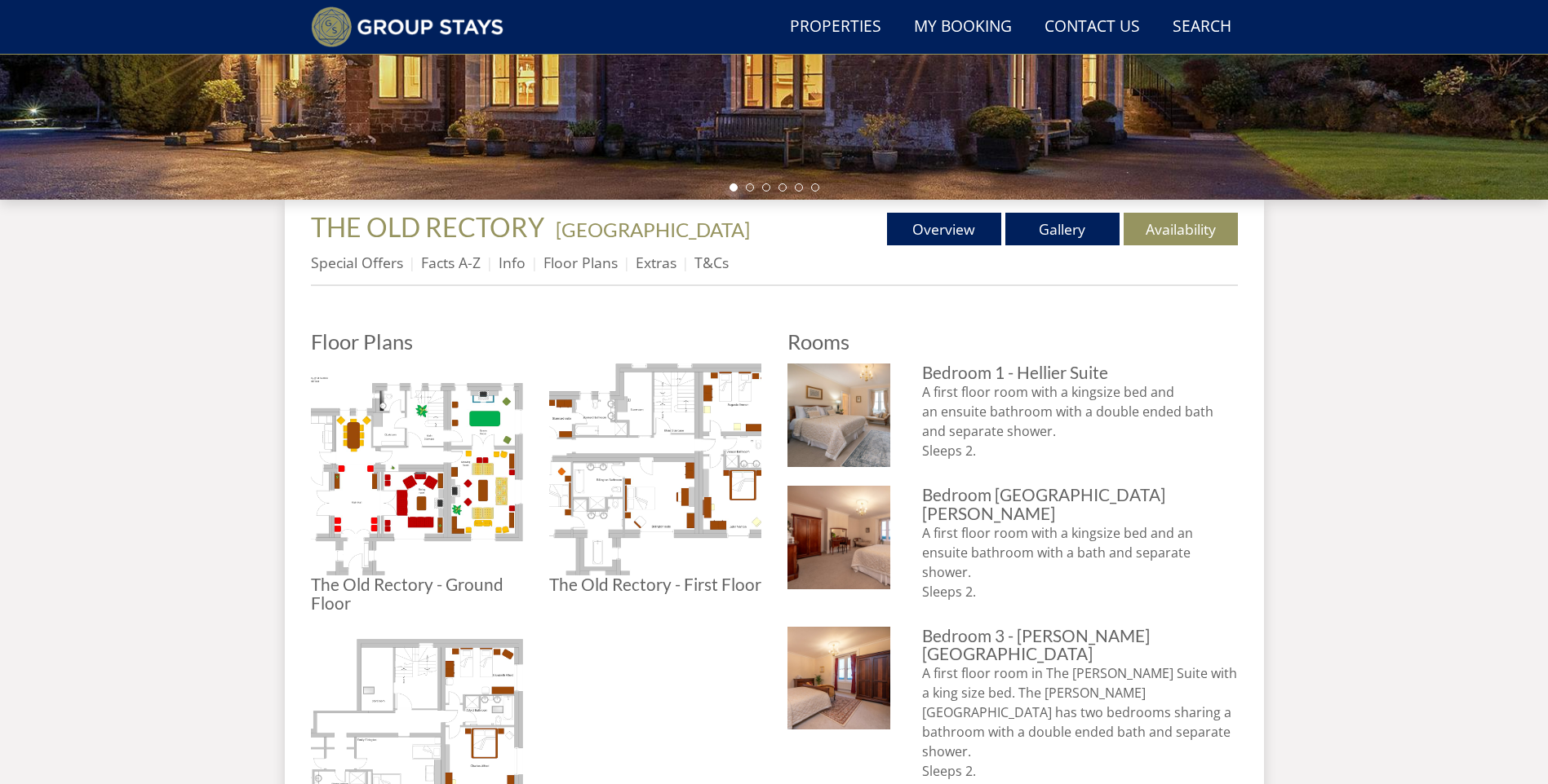
scroll to position [308, 0]
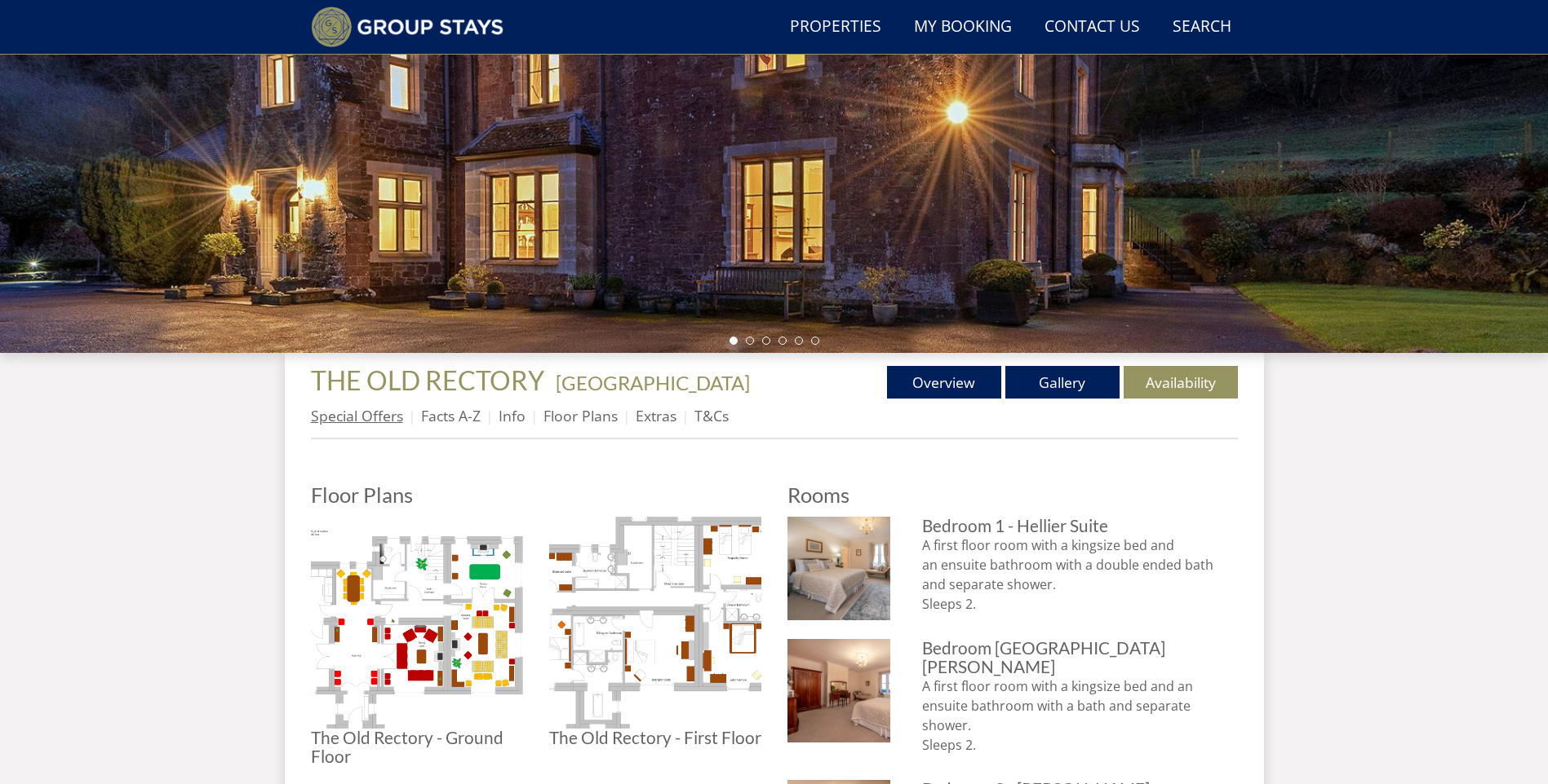
click at [363, 421] on link "Special Offers" at bounding box center [357, 415] width 92 height 20
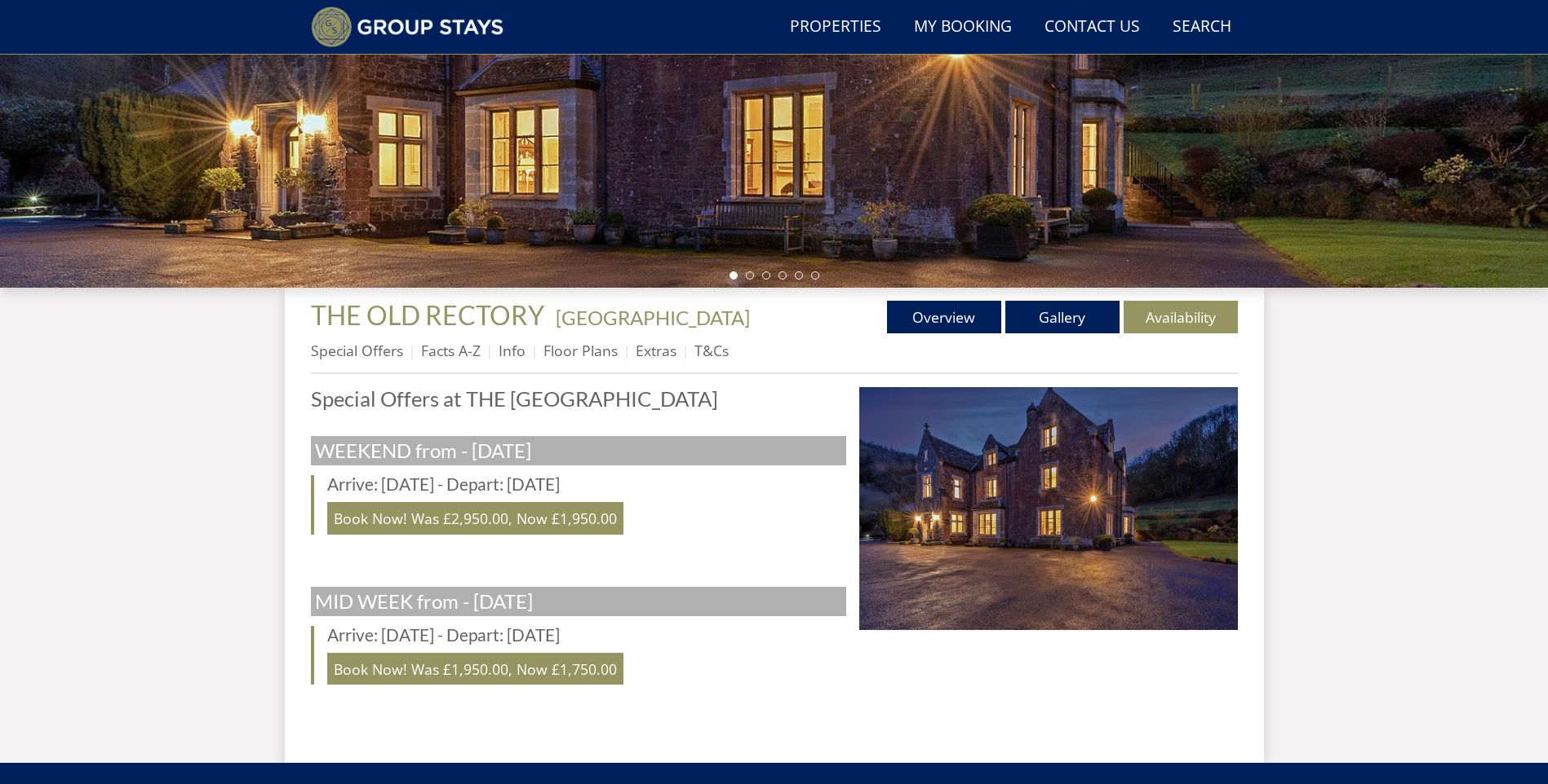
scroll to position [385, 0]
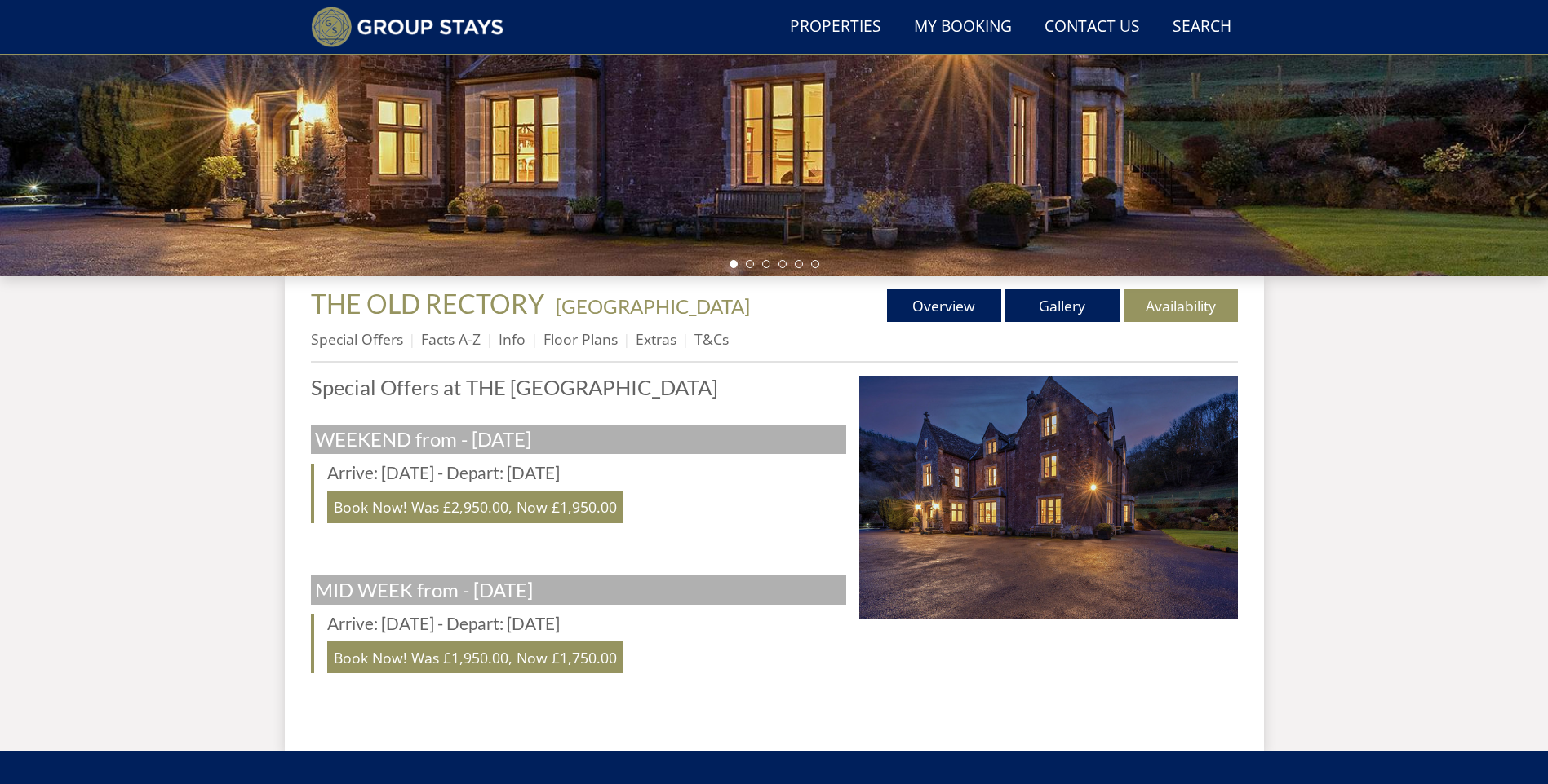
click at [448, 349] on link "Facts A-Z" at bounding box center [450, 339] width 60 height 20
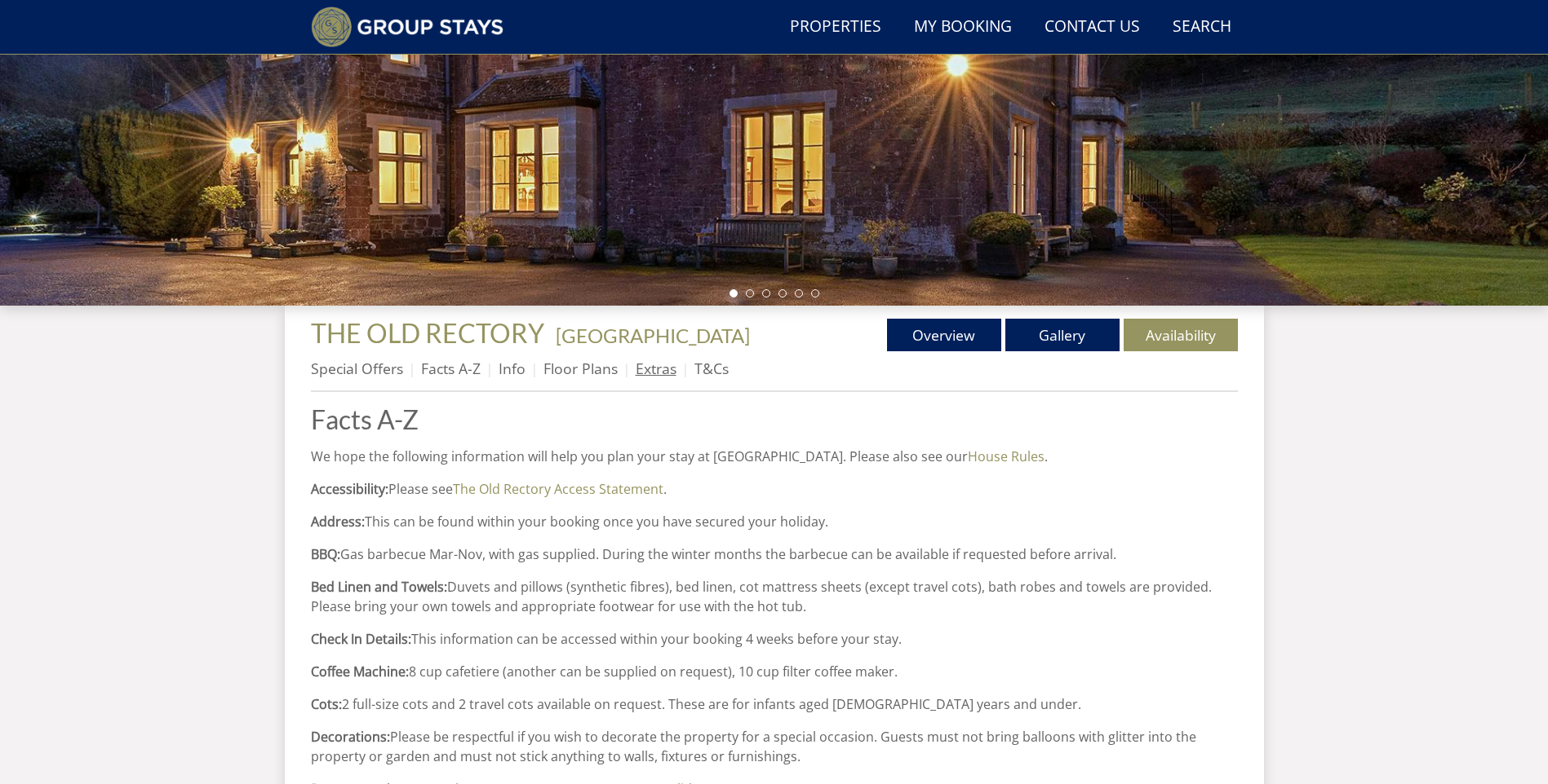
scroll to position [393, 0]
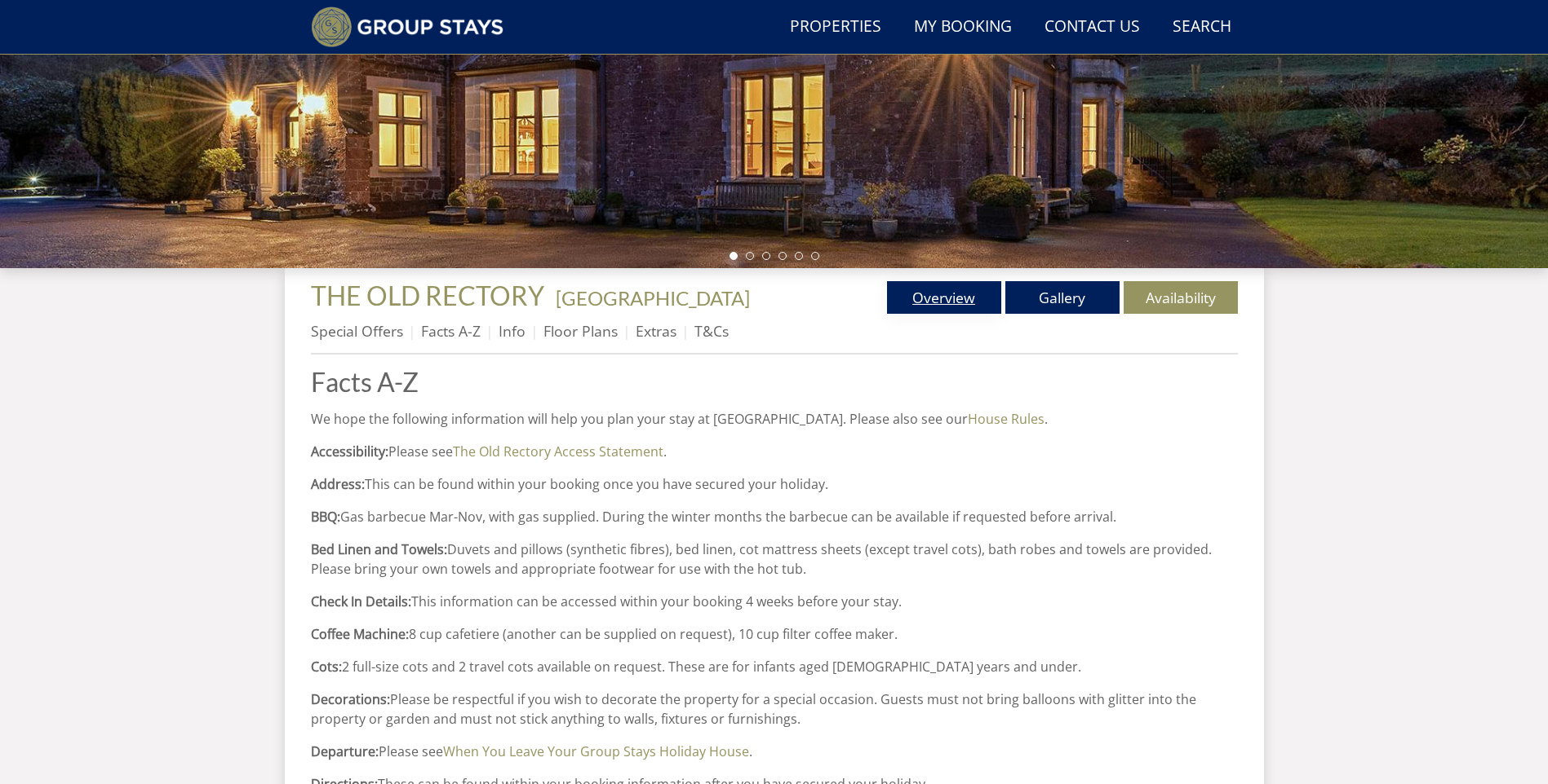
click at [902, 301] on link "Overview" at bounding box center [944, 298] width 114 height 33
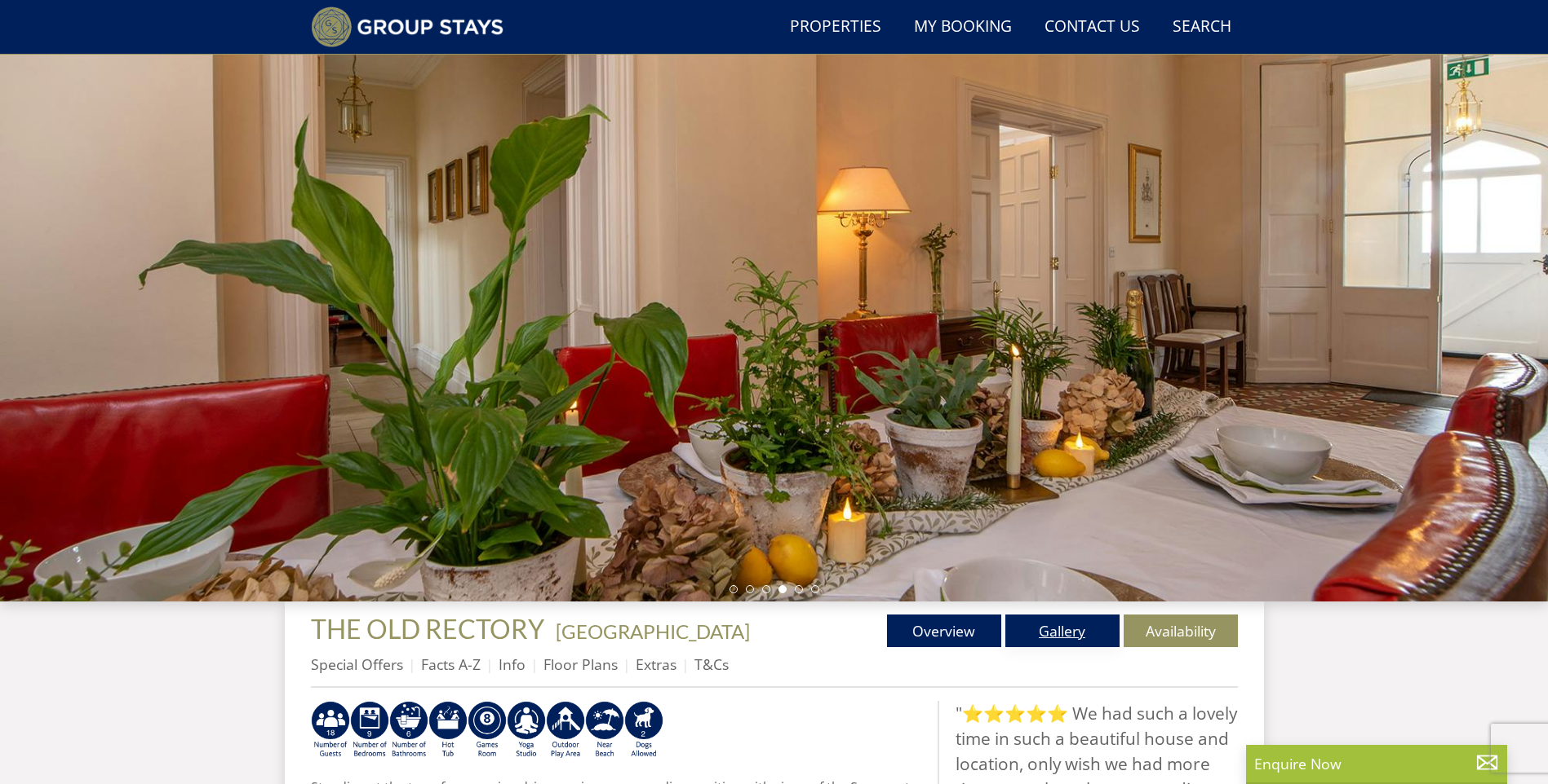
scroll to position [43, 0]
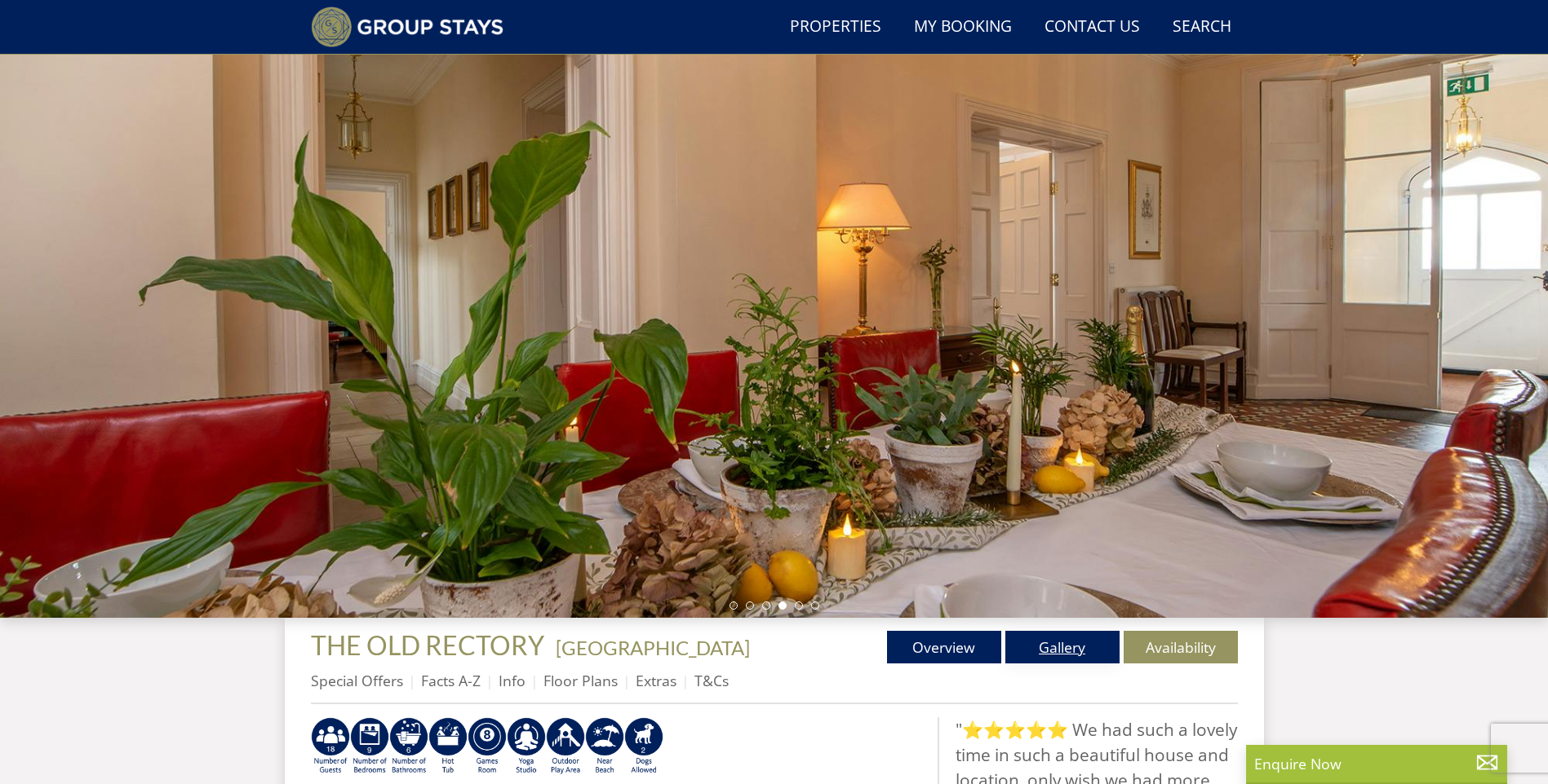
click at [1073, 652] on link "Gallery" at bounding box center [1062, 647] width 114 height 33
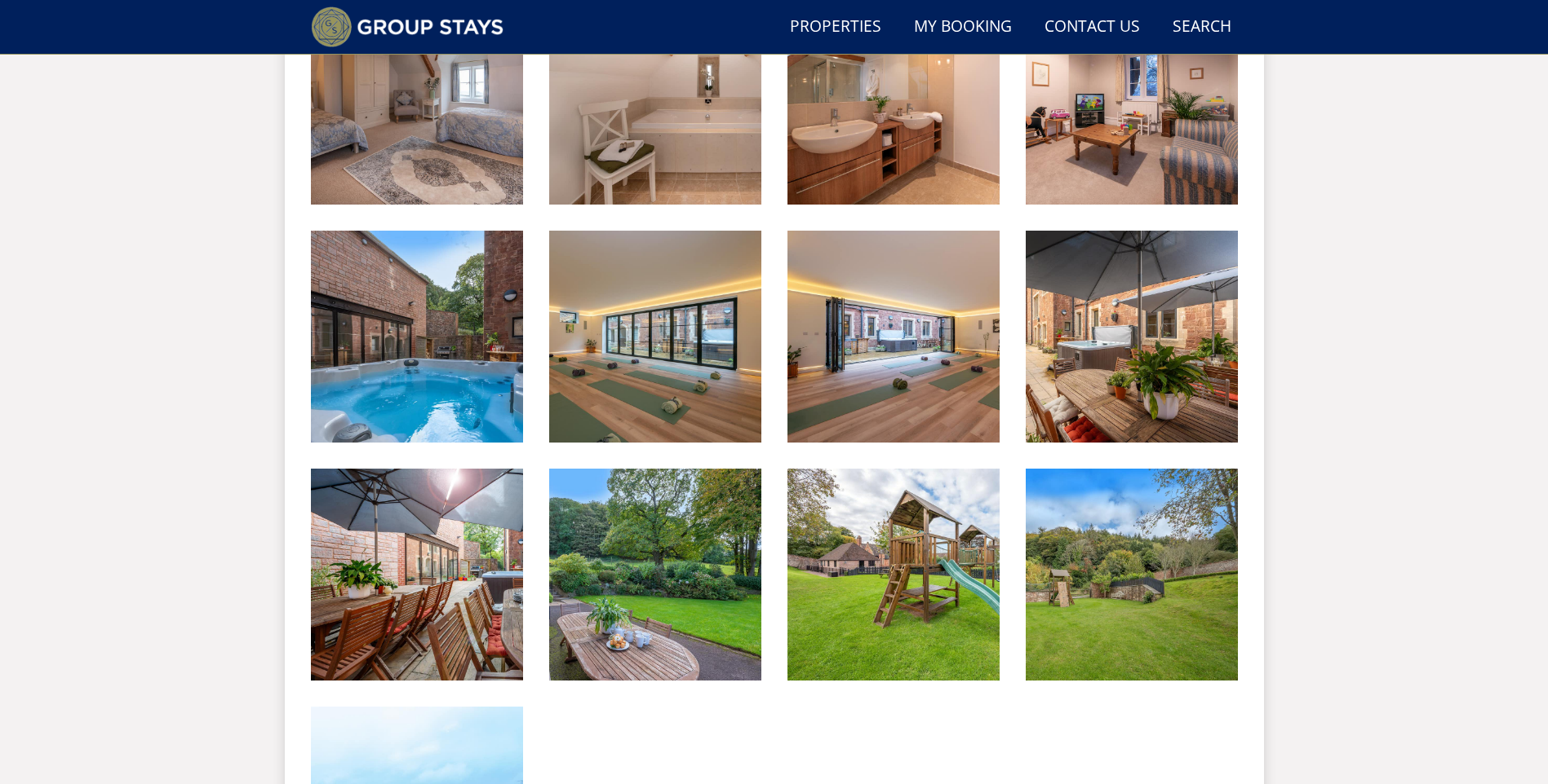
scroll to position [3081, 0]
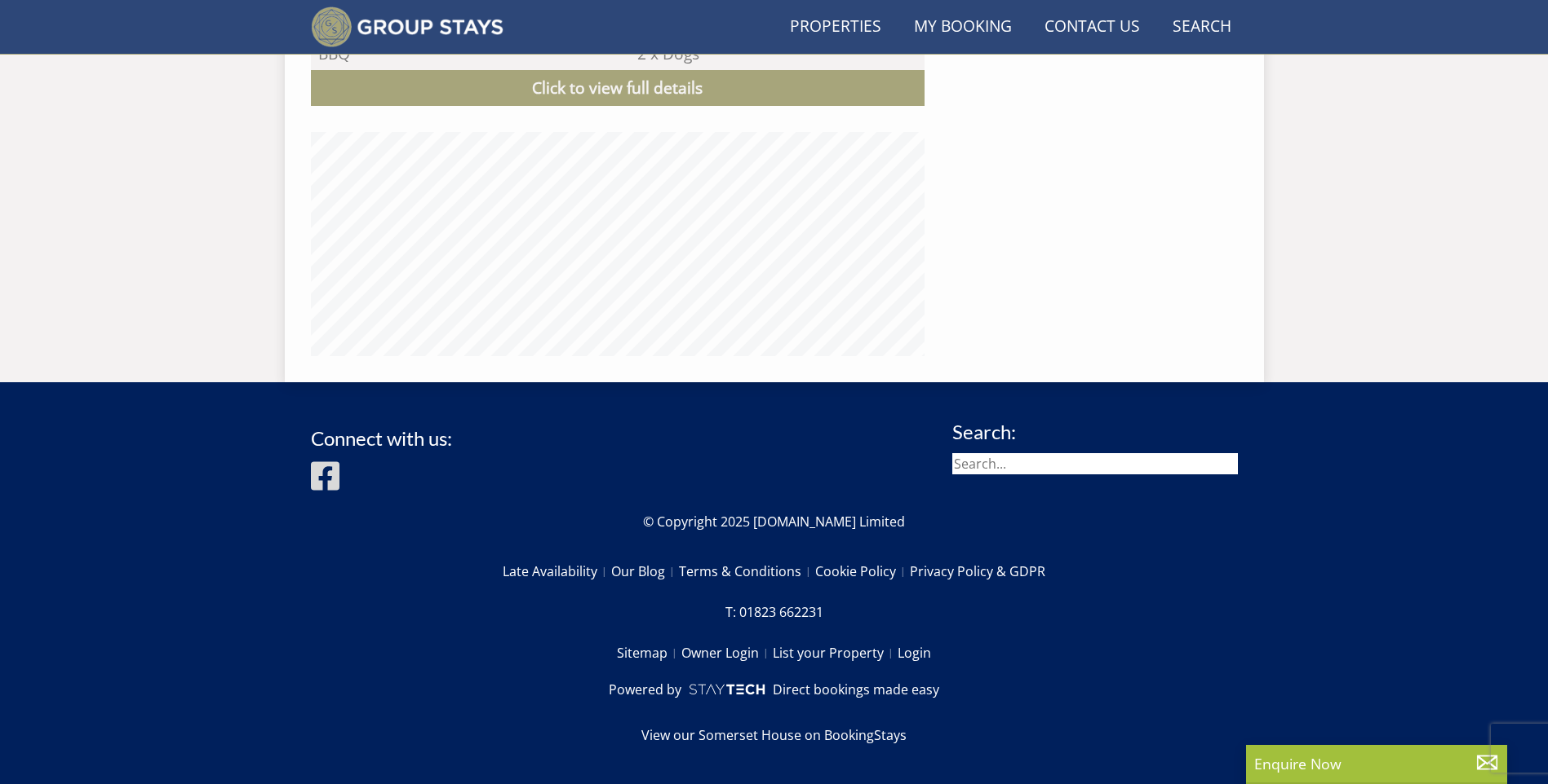
scroll to position [43, 0]
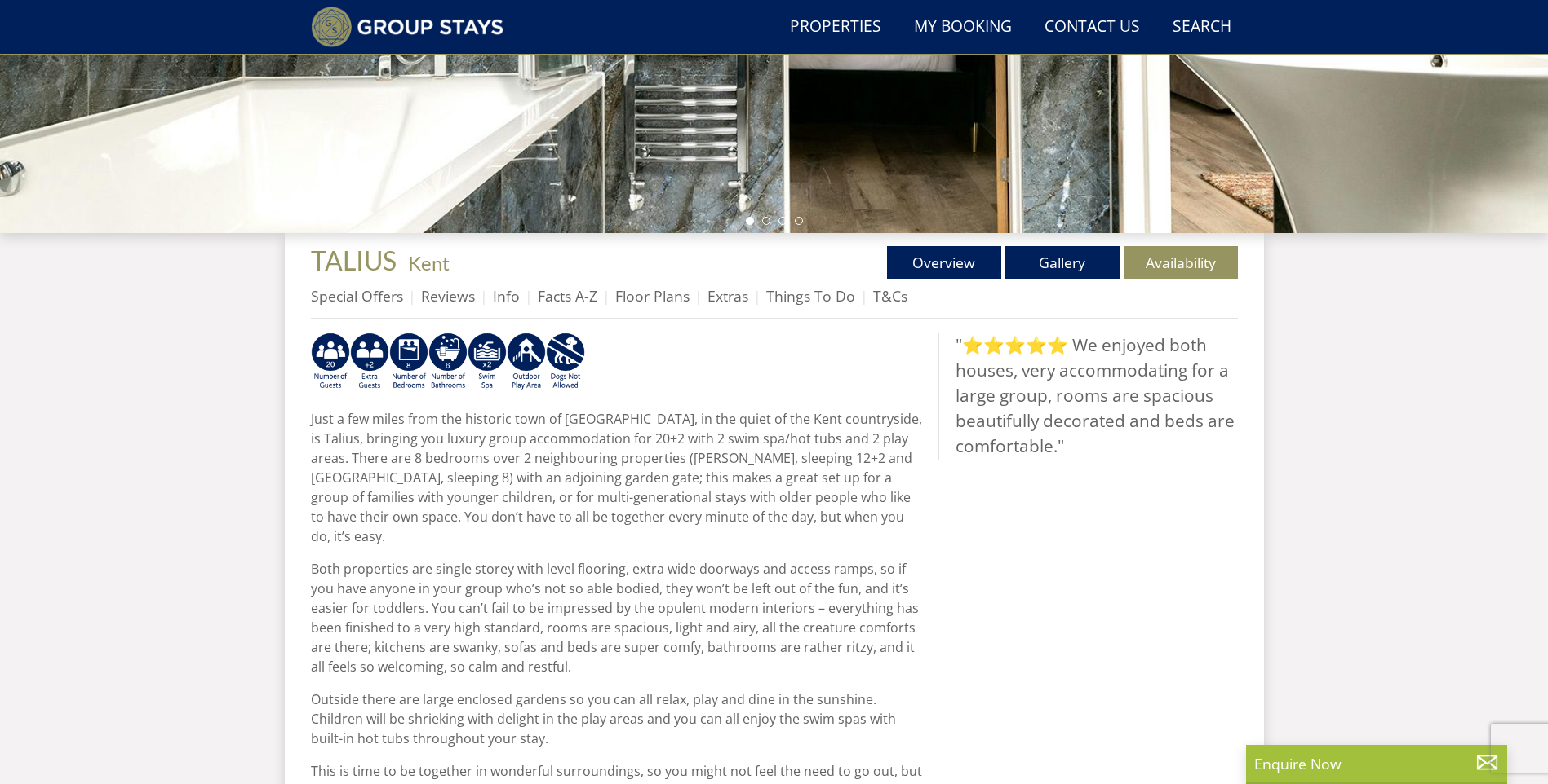
scroll to position [198, 0]
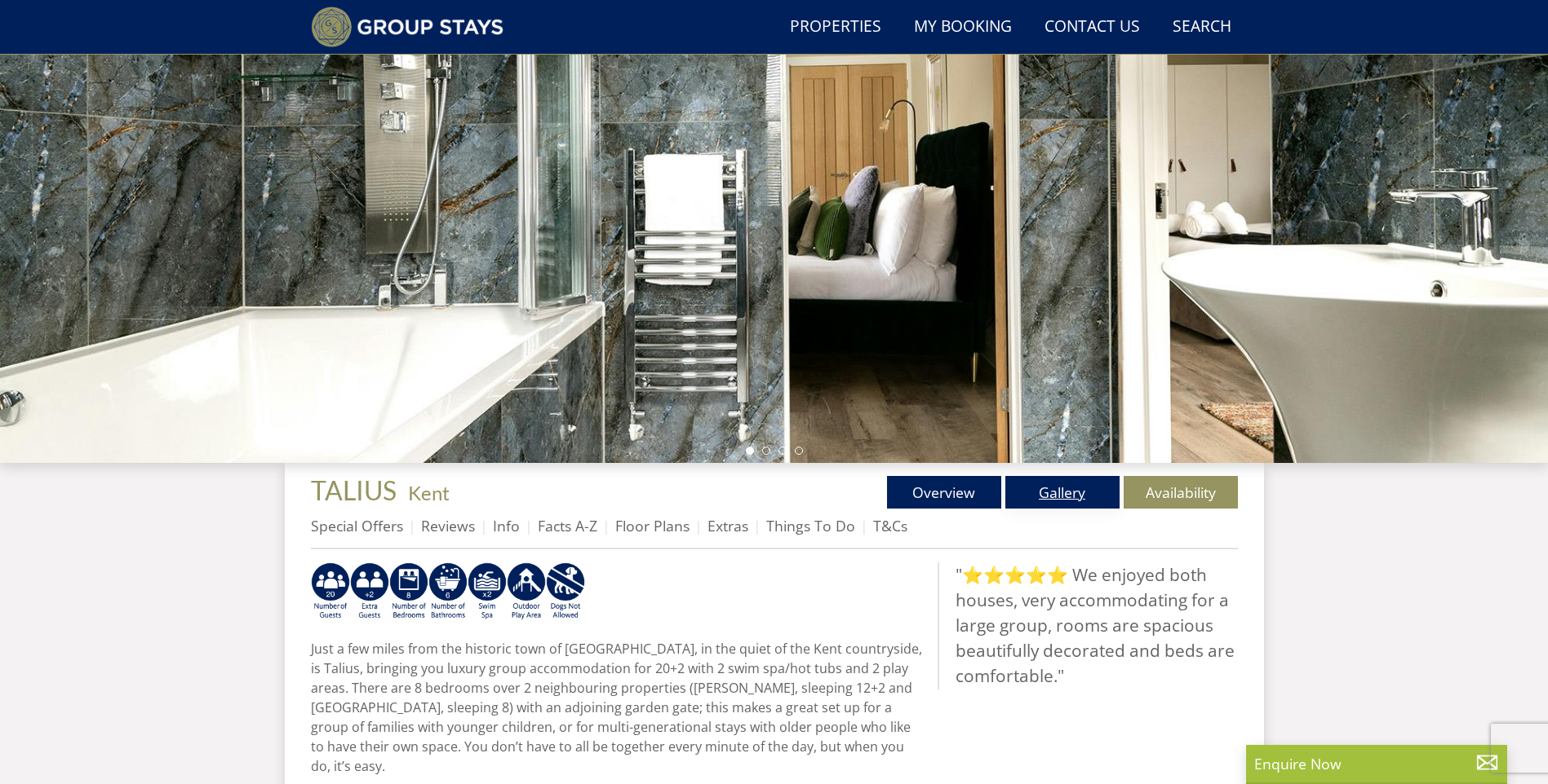
click at [1037, 486] on link "Gallery" at bounding box center [1062, 492] width 114 height 33
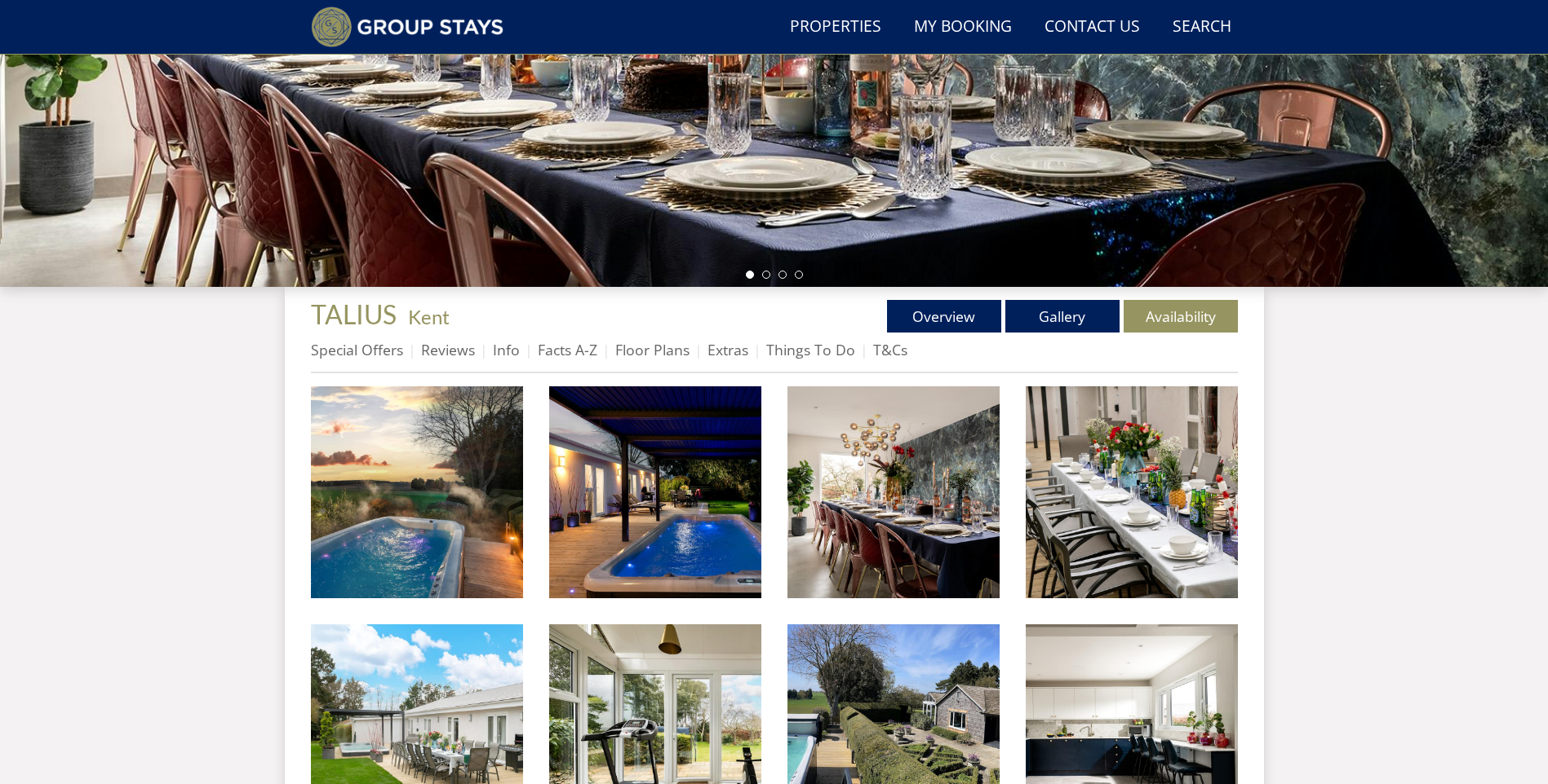
scroll to position [148, 0]
